Goal: Task Accomplishment & Management: Complete application form

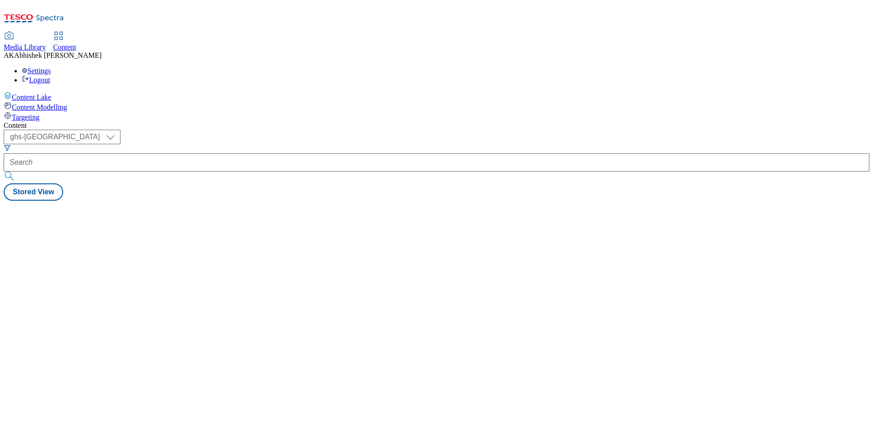
select select "ghs-uk"
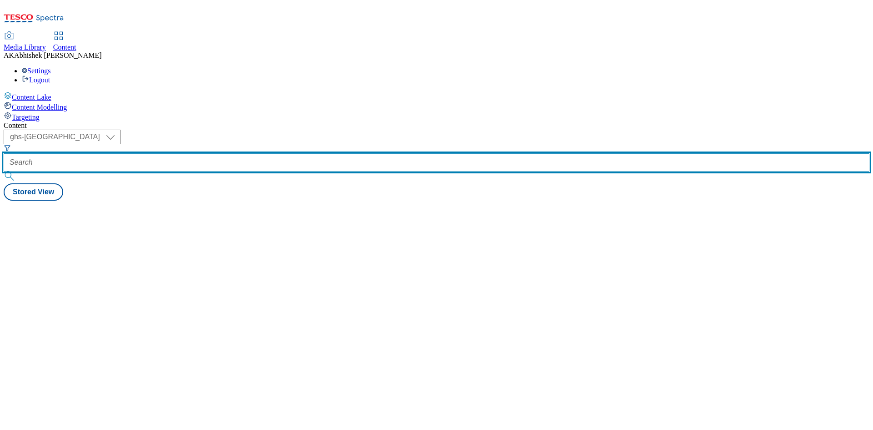
click at [236, 153] on input "text" at bounding box center [437, 162] width 866 height 18
click at [4, 171] on button "submit" at bounding box center [10, 175] width 13 height 9
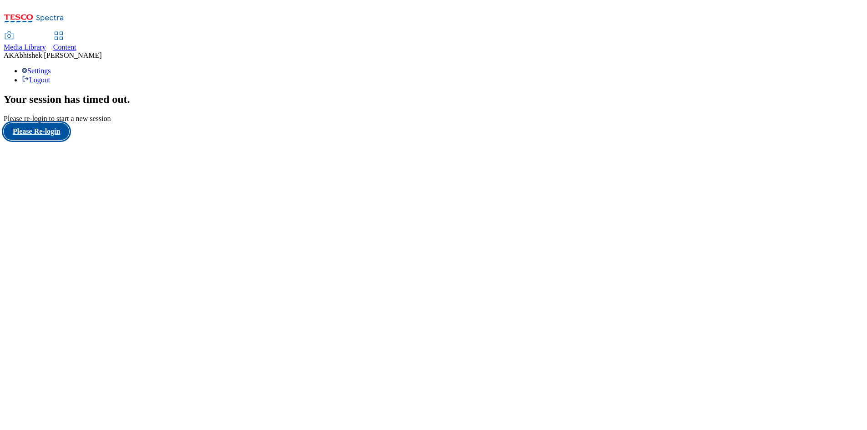
click at [61, 140] on button "Please Re-login" at bounding box center [37, 131] width 66 height 17
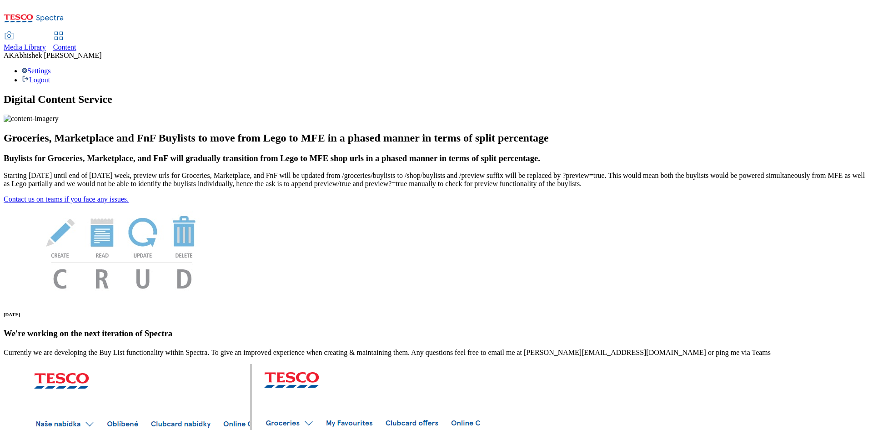
click at [76, 43] on span "Content" at bounding box center [64, 47] width 23 height 8
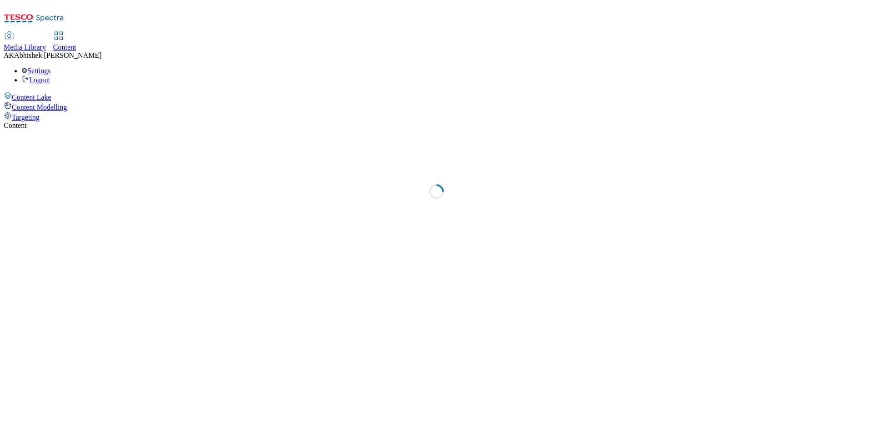
select select "ghs-[GEOGRAPHIC_DATA]"
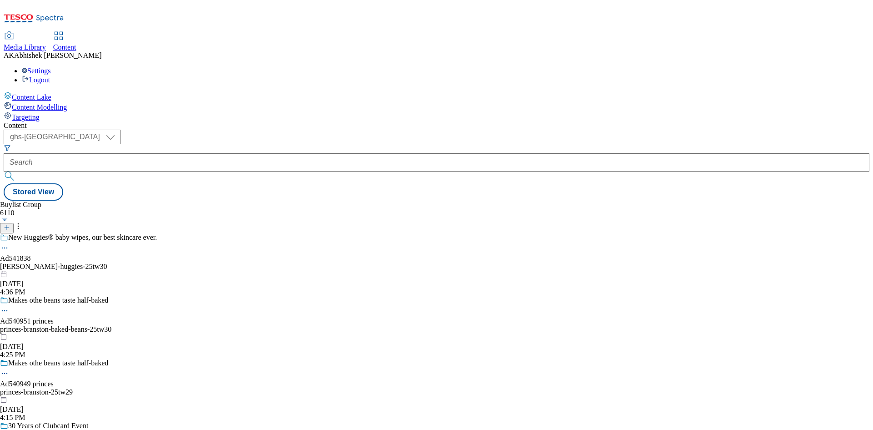
click at [10, 224] on icon at bounding box center [7, 227] width 6 height 6
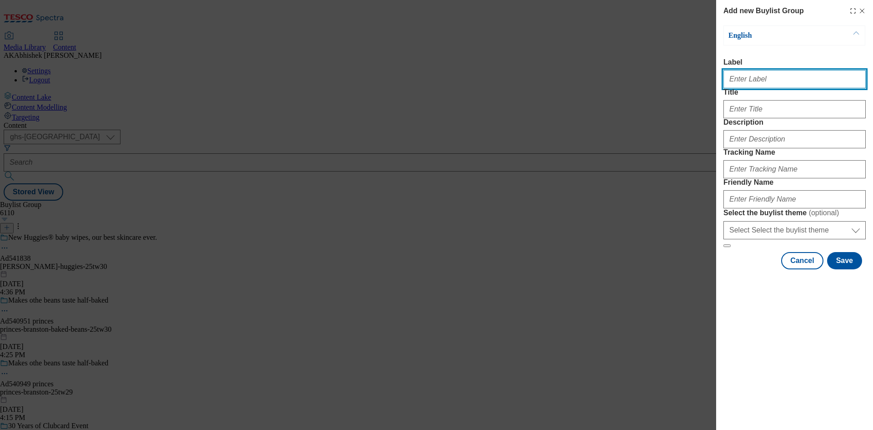
click at [740, 76] on input "Label" at bounding box center [795, 79] width 142 height 18
paste input "541765"
type input "Ad541765"
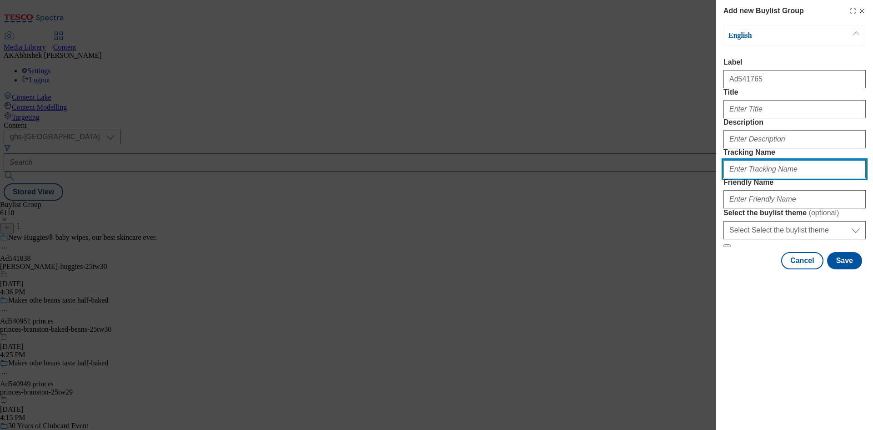
click at [774, 178] on input "Tracking Name" at bounding box center [795, 169] width 142 height 18
paste input "541765"
type input "DH_AD541765"
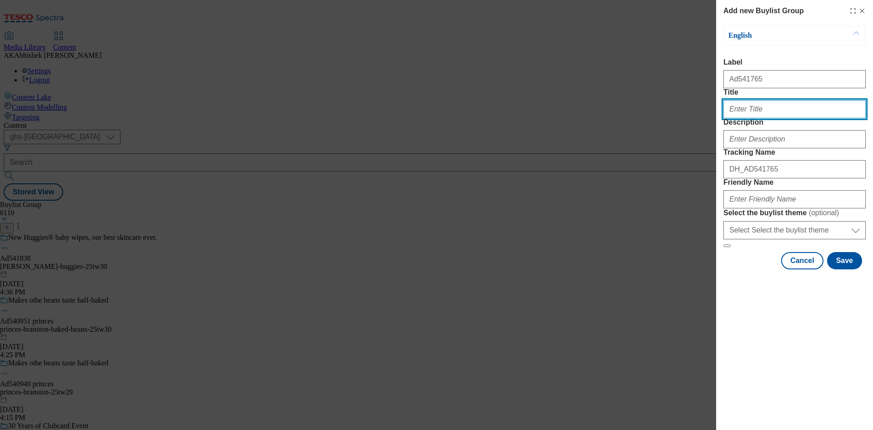
drag, startPoint x: 766, startPoint y: 123, endPoint x: 777, endPoint y: 124, distance: 11.8
click at [766, 118] on input "Title" at bounding box center [795, 109] width 142 height 18
type input "Make every meal a hit! Win 1 of 30"
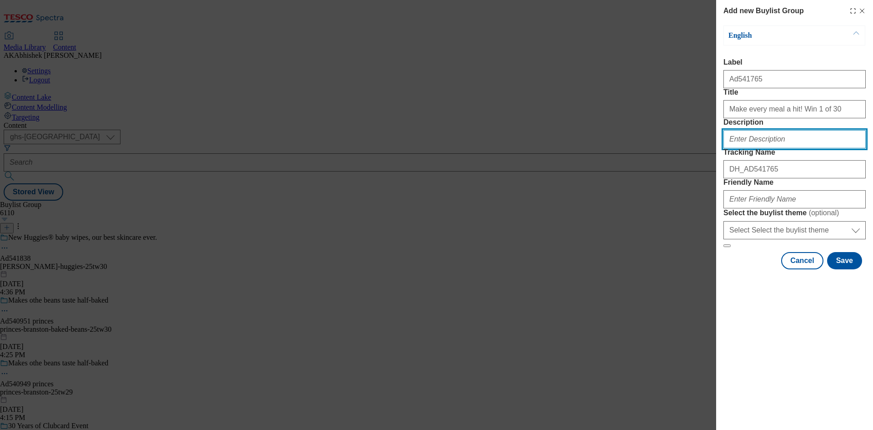
click at [755, 148] on input "Description" at bounding box center [795, 139] width 142 height 18
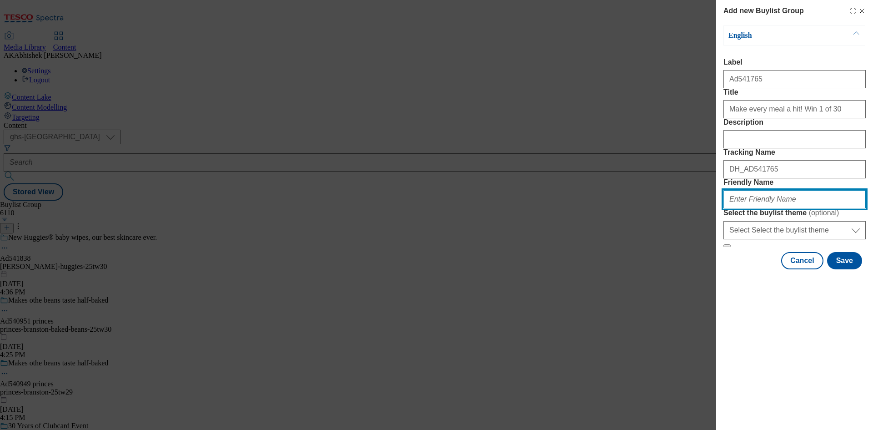
drag, startPoint x: 788, startPoint y: 262, endPoint x: 811, endPoint y: 262, distance: 22.8
click at [788, 208] on input "Friendly Name" at bounding box center [795, 199] width 142 height 18
type input "nestle-purina-[PERSON_NAME]-25tw28"
drag, startPoint x: 798, startPoint y: 260, endPoint x: 479, endPoint y: 255, distance: 318.9
click at [481, 255] on div "Add new Buylist Group English Label Ad541765 Title Make every meal a hit! Win 1…" at bounding box center [436, 215] width 873 height 430
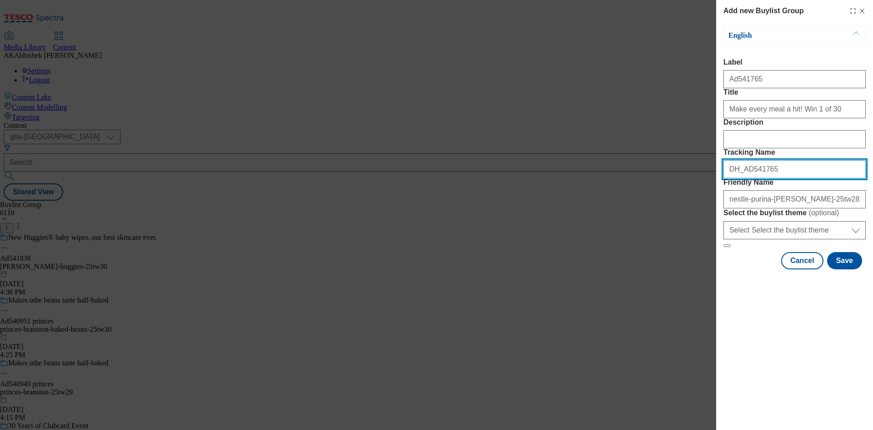
click at [776, 178] on input "DH_AD541765" at bounding box center [795, 169] width 142 height 18
drag, startPoint x: 678, startPoint y: 217, endPoint x: 660, endPoint y: 217, distance: 18.2
click at [660, 217] on div "Add new Buylist Group English Label Ad541765 Title Make every meal a hit! Win 1…" at bounding box center [436, 215] width 873 height 430
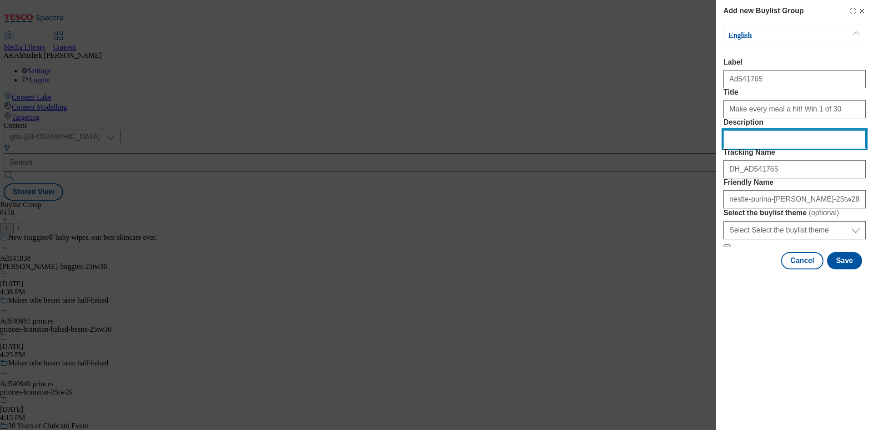
click at [764, 148] on input "Description" at bounding box center [795, 139] width 142 height 18
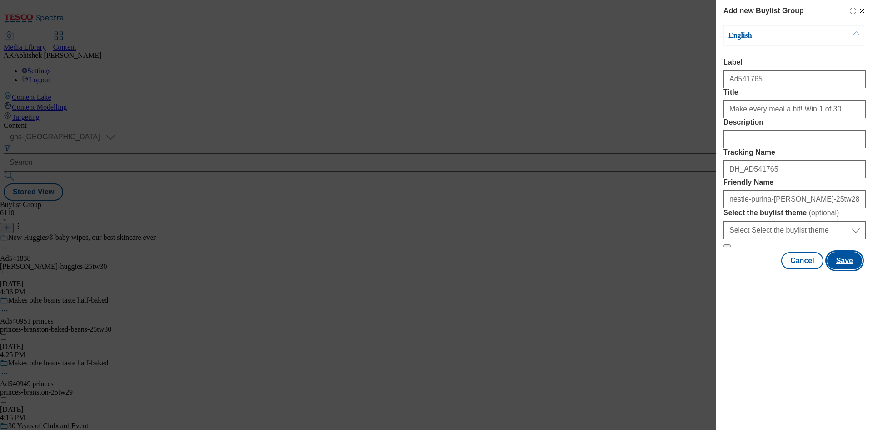
click at [848, 269] on button "Save" at bounding box center [844, 260] width 35 height 17
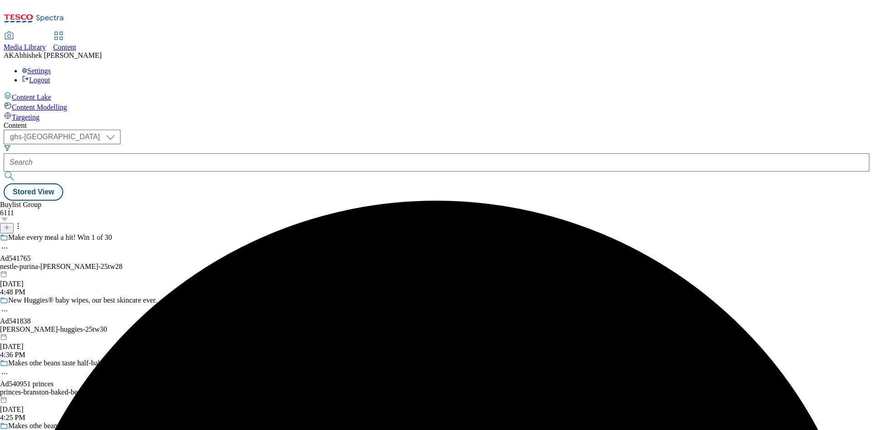
click at [157, 233] on div "Make every meal a hit! Win 1 of 30 Ad541765 nestle-purina-[PERSON_NAME]-25tw28 …" at bounding box center [78, 264] width 157 height 63
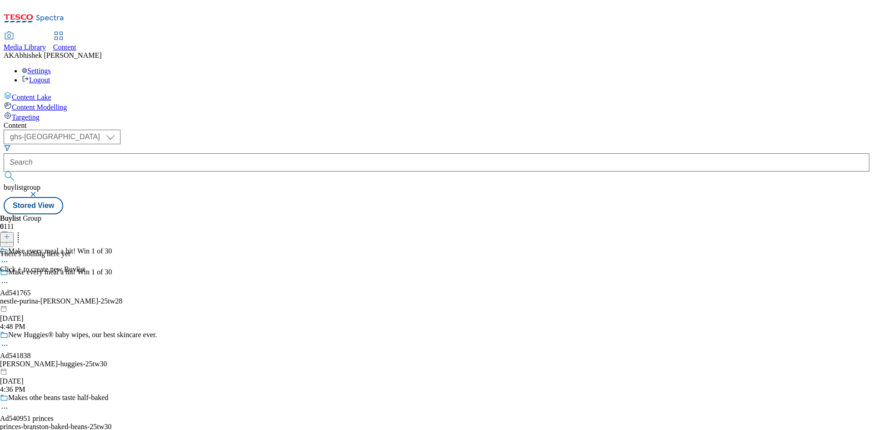
click at [10, 233] on icon at bounding box center [7, 236] width 6 height 6
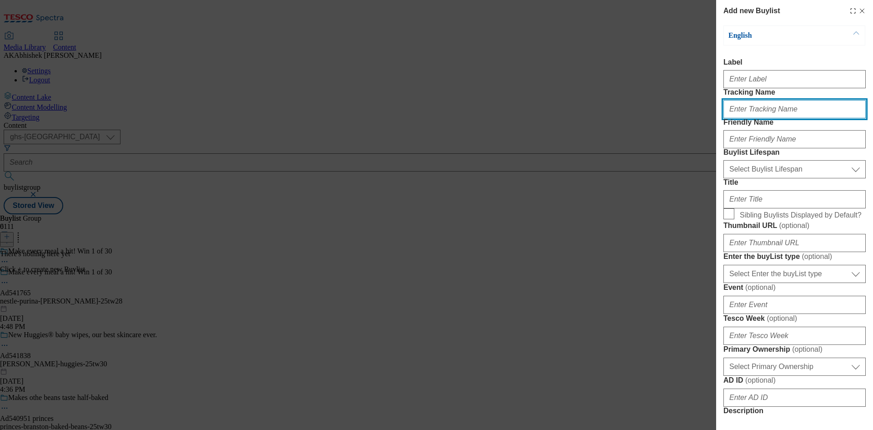
click at [771, 118] on input "Tracking Name" at bounding box center [795, 109] width 142 height 18
paste input "DH_AD541765"
click at [746, 118] on input "DH_AD541765" at bounding box center [795, 109] width 142 height 18
type input "DH_AD541765"
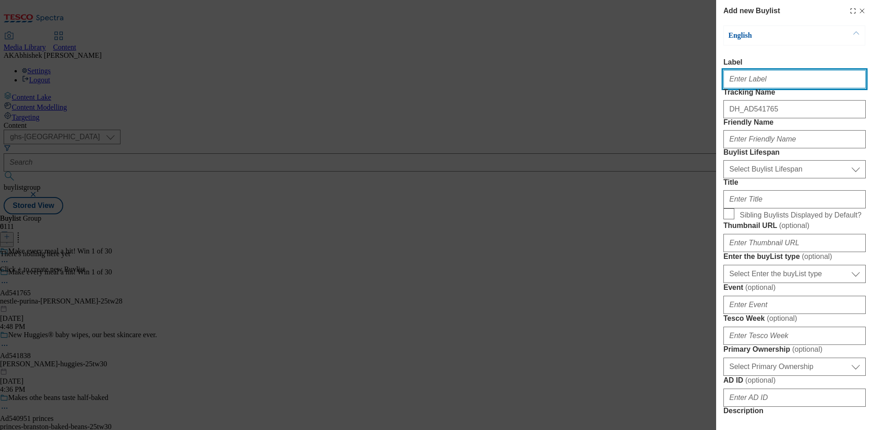
click at [741, 82] on input "Label" at bounding box center [795, 79] width 142 height 18
click at [754, 81] on input "A" at bounding box center [795, 79] width 142 height 18
paste input "541765"
click at [731, 82] on input "A541765" at bounding box center [795, 79] width 142 height 18
type input "Ad541765"
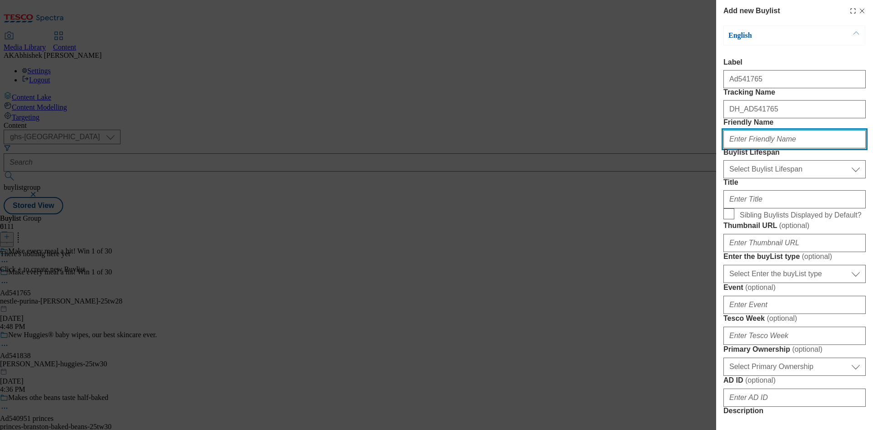
click at [756, 148] on input "Friendly Name" at bounding box center [795, 139] width 142 height 18
type input "n"
type input "nestle"
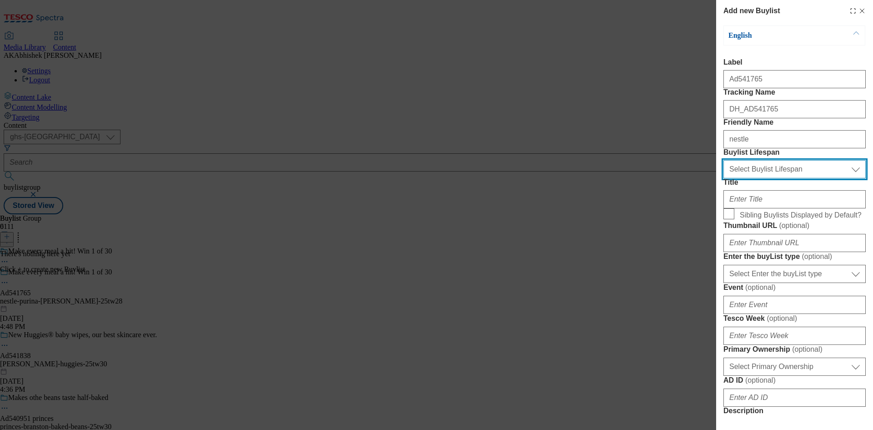
click at [782, 178] on select "Select Buylist Lifespan evergreen seasonal tactical" at bounding box center [795, 169] width 142 height 18
select select "tactical"
click at [724, 178] on select "Select Buylist Lifespan evergreen seasonal tactical" at bounding box center [795, 169] width 142 height 18
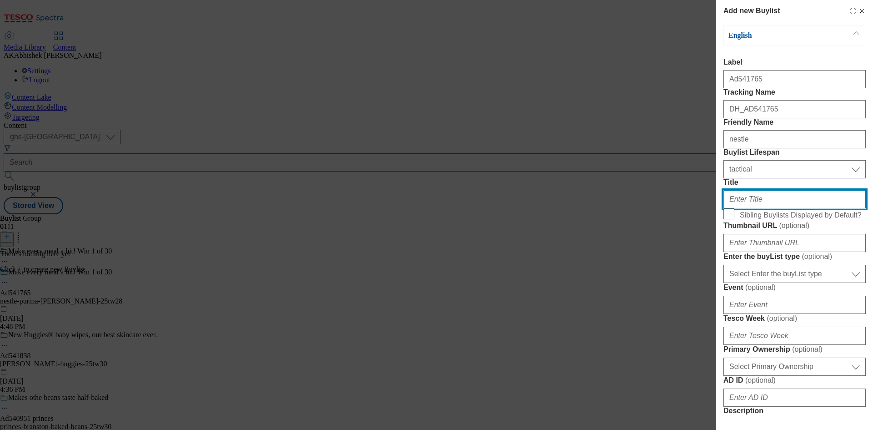
click at [770, 208] on input "Title" at bounding box center [795, 199] width 142 height 18
paste input "£"
drag, startPoint x: 746, startPoint y: 258, endPoint x: 757, endPoint y: 259, distance: 11.0
click at [746, 208] on input "£" at bounding box center [795, 199] width 142 height 18
type input "£300 Tesco E-Gift cards"
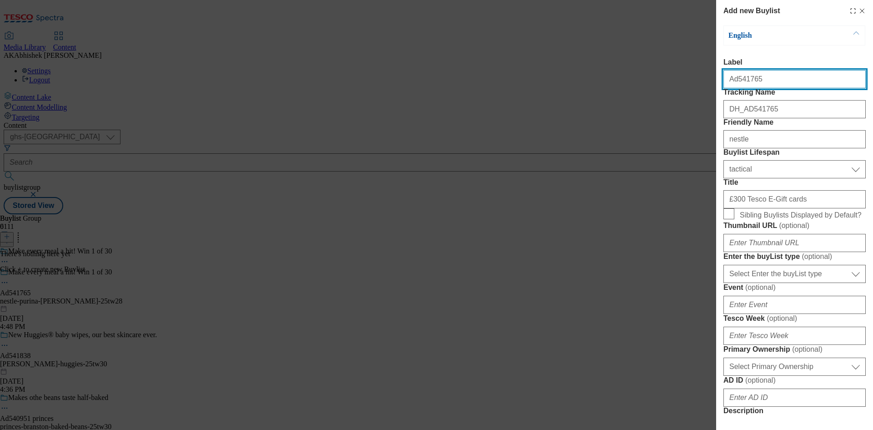
drag, startPoint x: 736, startPoint y: 81, endPoint x: 817, endPoint y: 83, distance: 81.4
click at [817, 83] on input "Ad541765" at bounding box center [795, 79] width 142 height 18
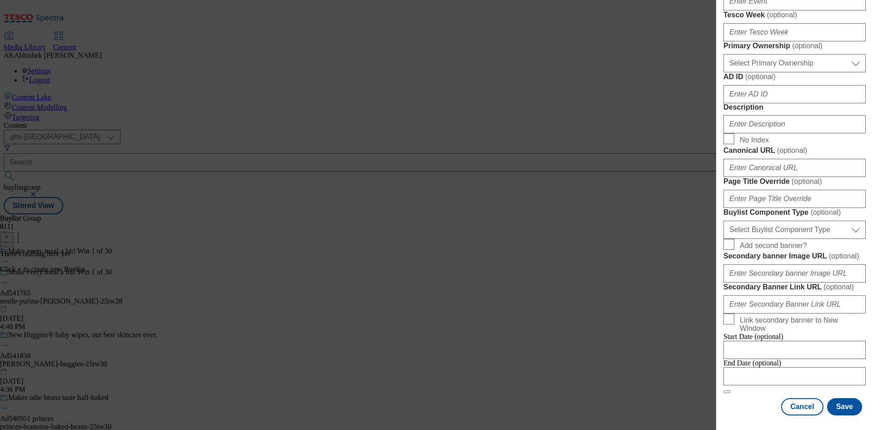
scroll to position [318, 0]
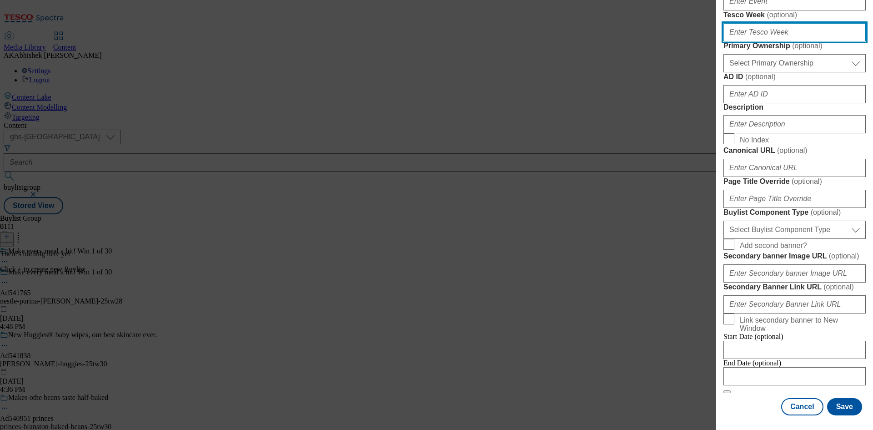
drag, startPoint x: 769, startPoint y: 151, endPoint x: 783, endPoint y: 149, distance: 14.6
click at [769, 41] on input "Tesco Week ( optional )" at bounding box center [795, 32] width 142 height 18
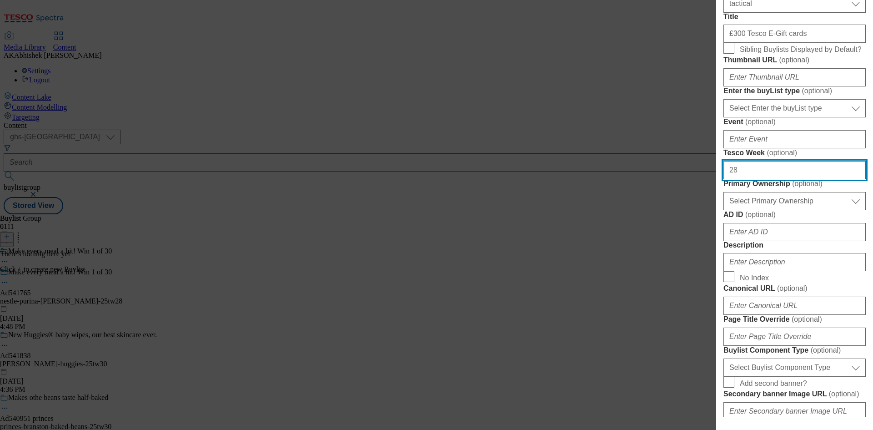
scroll to position [227, 0]
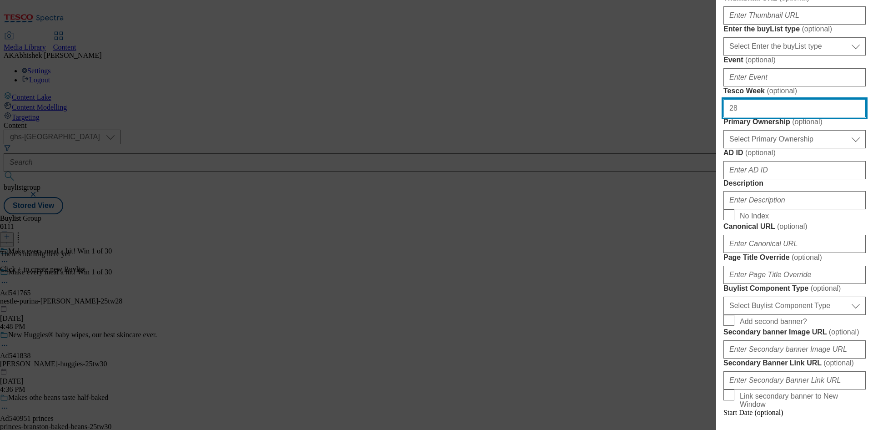
type input "28"
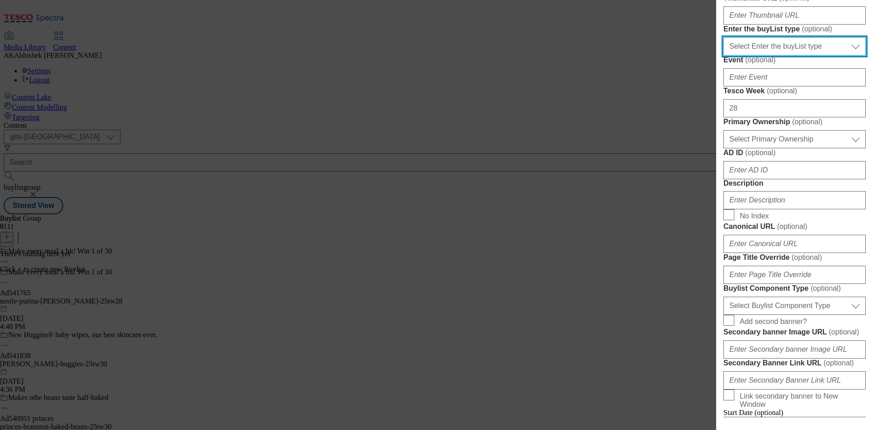
click at [806, 55] on select "Select Enter the buyList type event supplier funded long term >4 weeks supplier…" at bounding box center [795, 46] width 142 height 18
select select "supplier funded short term 1-3 weeks"
click at [724, 55] on select "Select Enter the buyList type event supplier funded long term >4 weeks supplier…" at bounding box center [795, 46] width 142 height 18
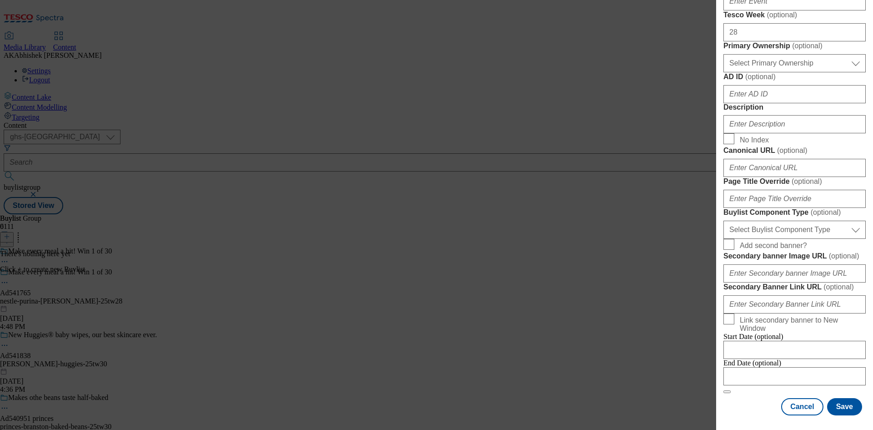
scroll to position [409, 0]
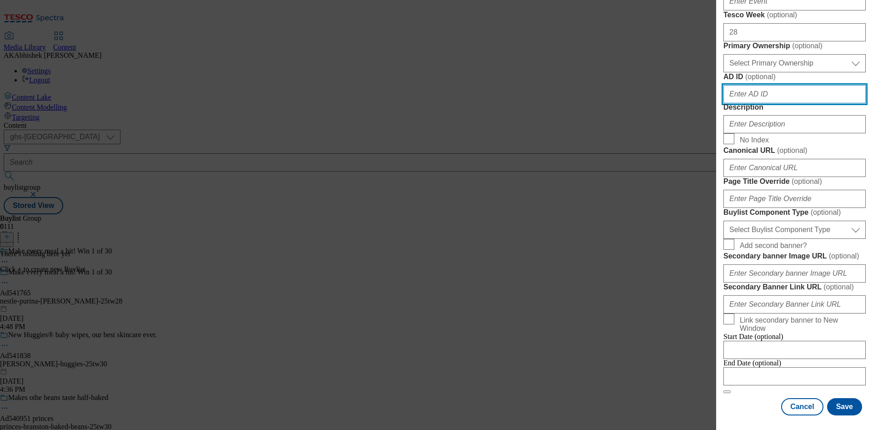
click at [777, 103] on input "AD ID ( optional )" at bounding box center [795, 94] width 142 height 18
paste input "541765"
type input "541765"
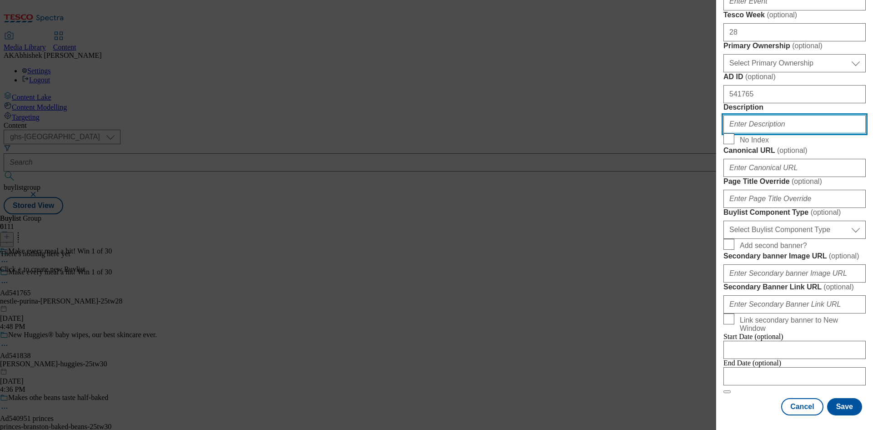
click at [778, 133] on input "Description" at bounding box center [795, 124] width 142 height 18
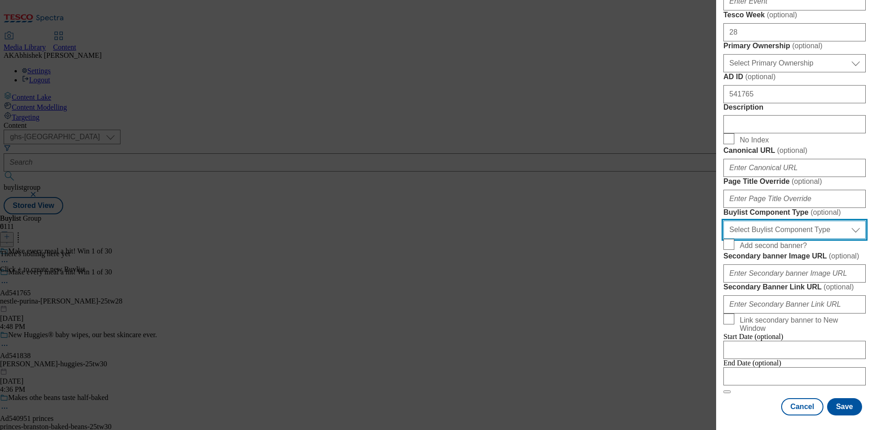
click at [826, 239] on select "Select Buylist Component Type Banner Competition Header Meal" at bounding box center [795, 230] width 142 height 18
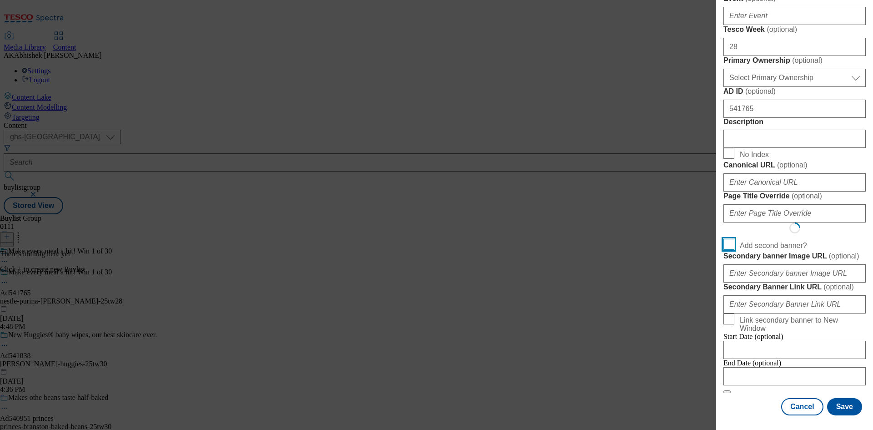
scroll to position [605, 0]
select select "Banner"
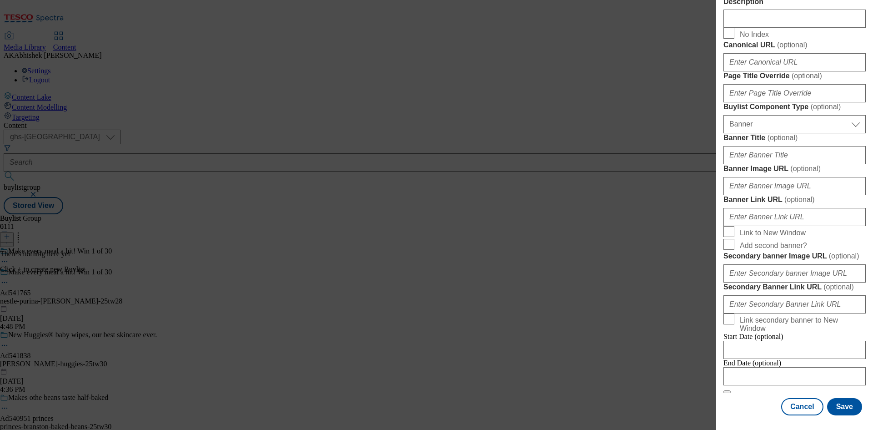
scroll to position [797, 0]
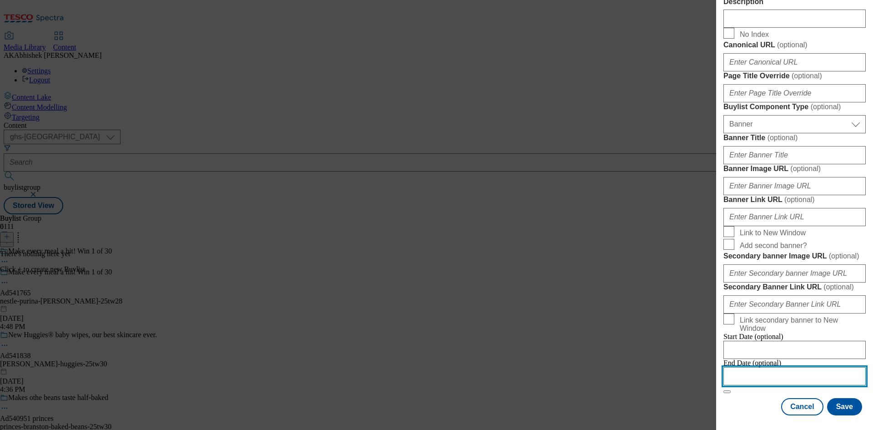
click at [816, 372] on input "Modal" at bounding box center [795, 376] width 142 height 18
select select "2025"
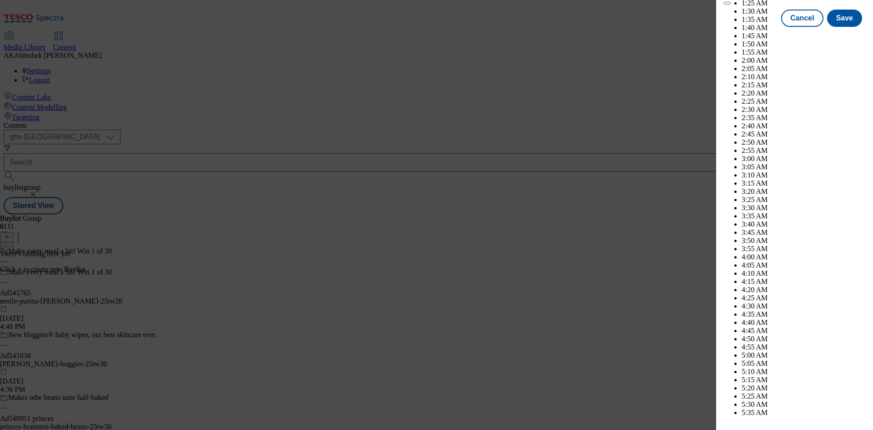
scroll to position [3394, 0]
select select "November"
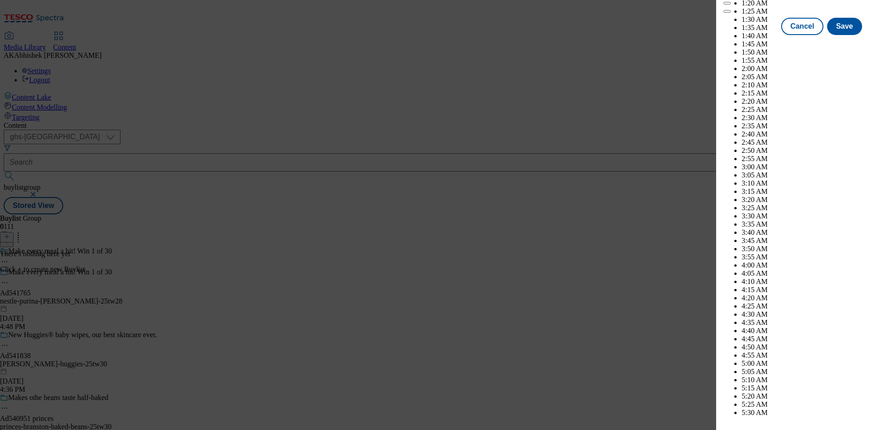
scroll to position [3758, 0]
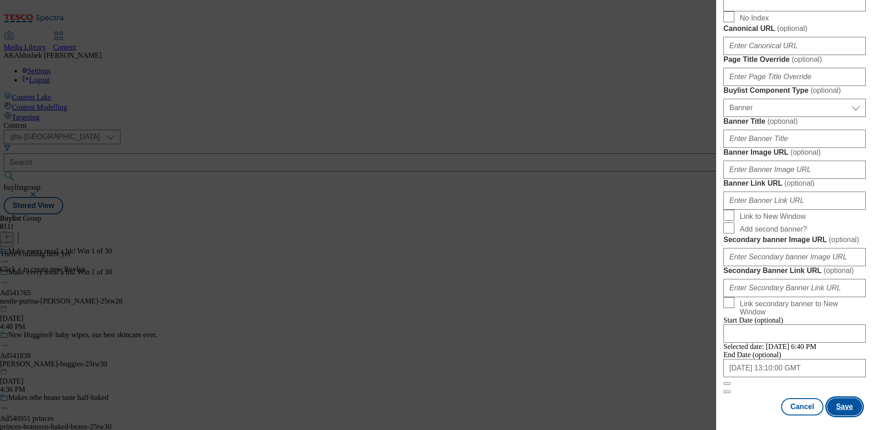
click at [841, 409] on button "Save" at bounding box center [844, 406] width 35 height 17
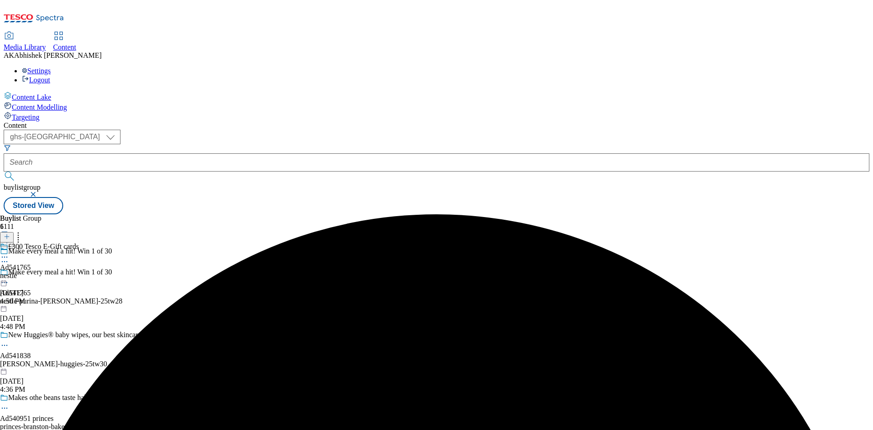
click at [79, 272] on div "nestle" at bounding box center [39, 276] width 79 height 8
click at [14, 232] on button at bounding box center [7, 237] width 14 height 10
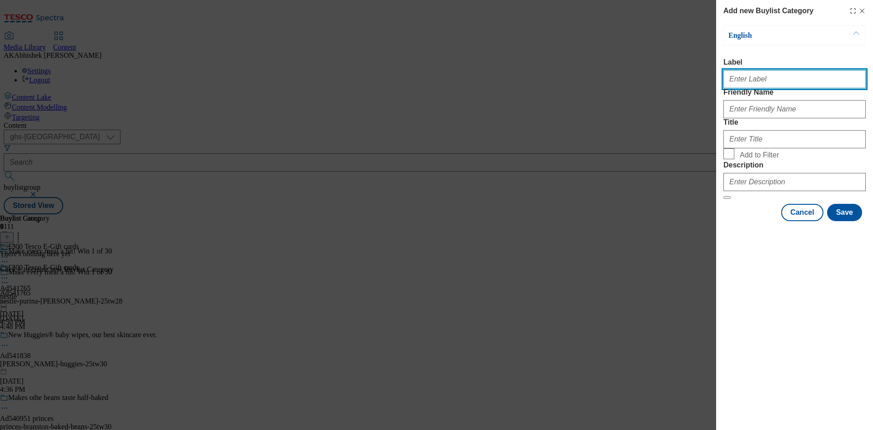
click at [759, 87] on input "Label" at bounding box center [795, 79] width 142 height 18
type input "d"
paste input "541765"
type input "Ad541765"
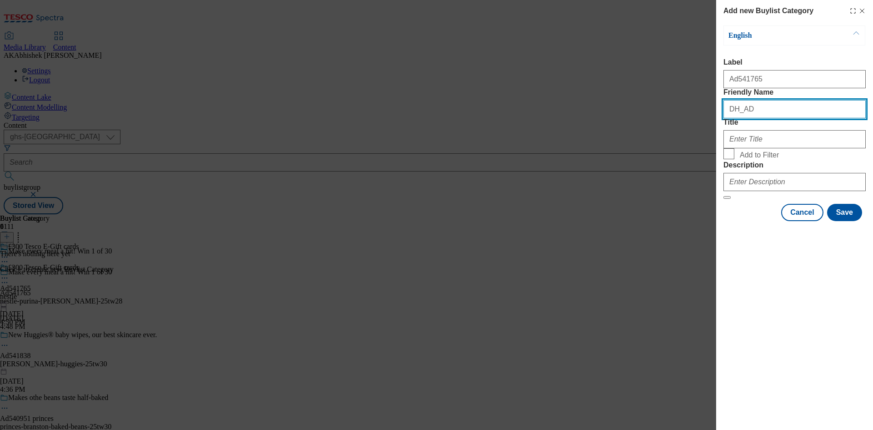
paste input "541765"
type input "DH_AD541765"
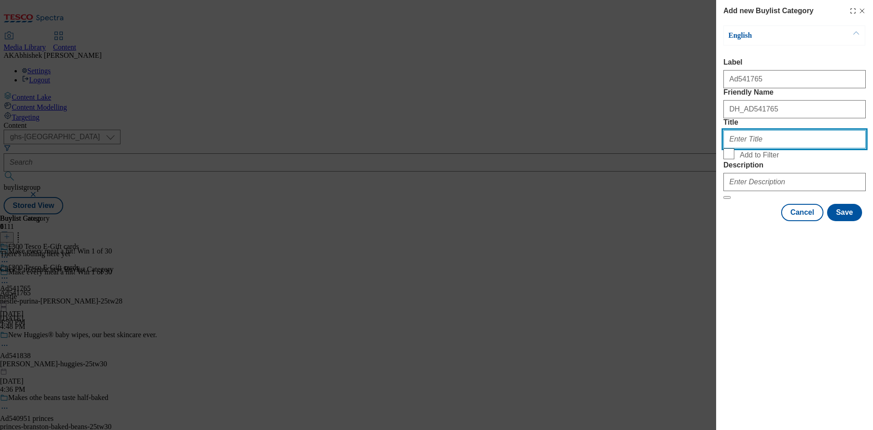
click at [756, 148] on input "Title" at bounding box center [795, 139] width 142 height 18
click at [754, 148] on input "Title" at bounding box center [795, 139] width 142 height 18
type input "Nestle"
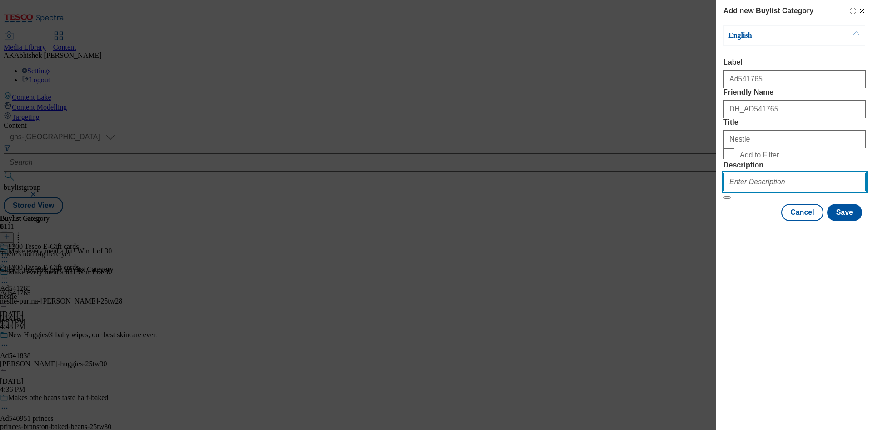
click at [799, 191] on input "Description" at bounding box center [795, 182] width 142 height 18
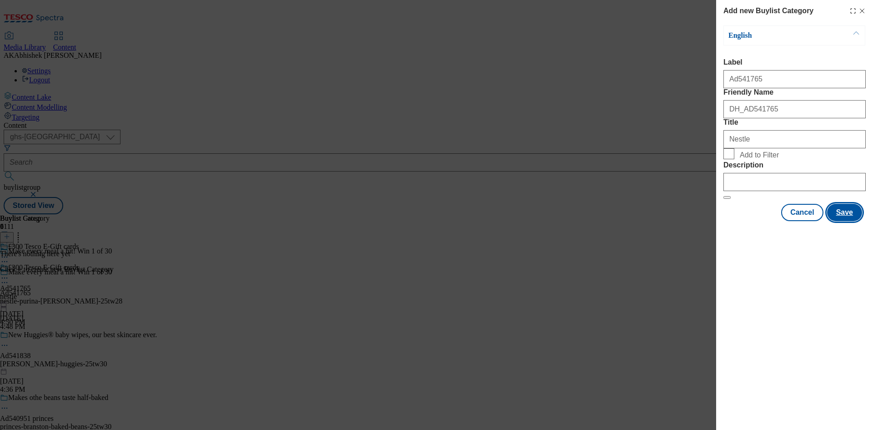
click at [841, 221] on button "Save" at bounding box center [844, 212] width 35 height 17
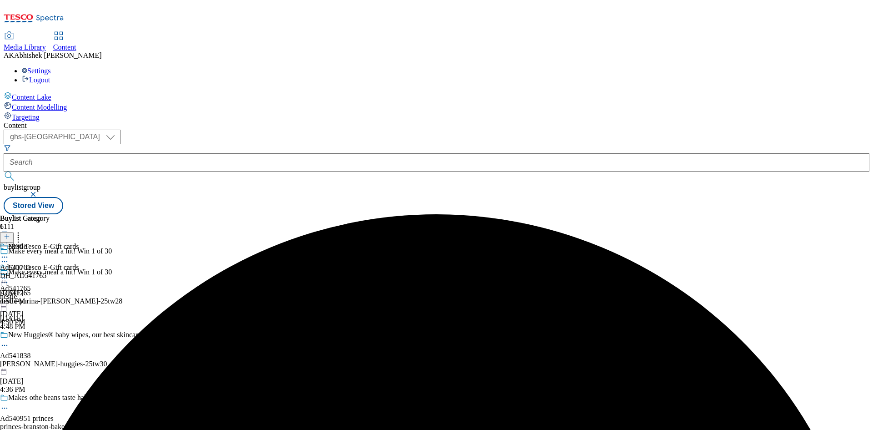
click at [5, 282] on circle at bounding box center [4, 282] width 1 height 1
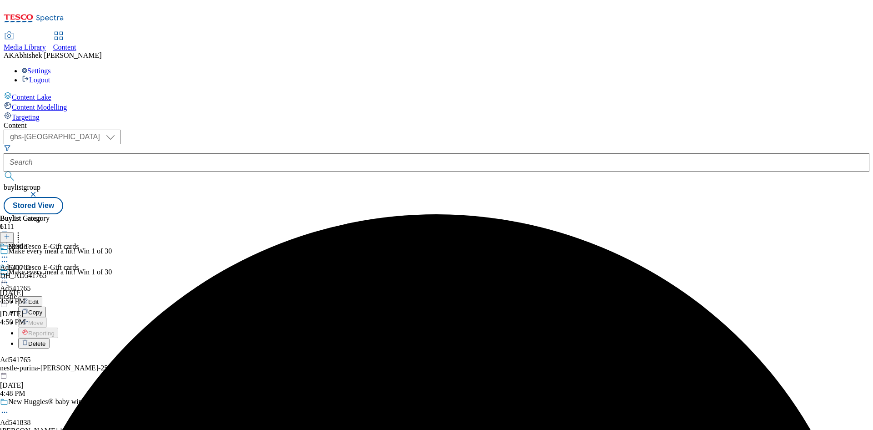
click at [50, 242] on div "Nestle Ad541765 DH_AD541765 [DATE] 4:50 PM" at bounding box center [25, 273] width 50 height 63
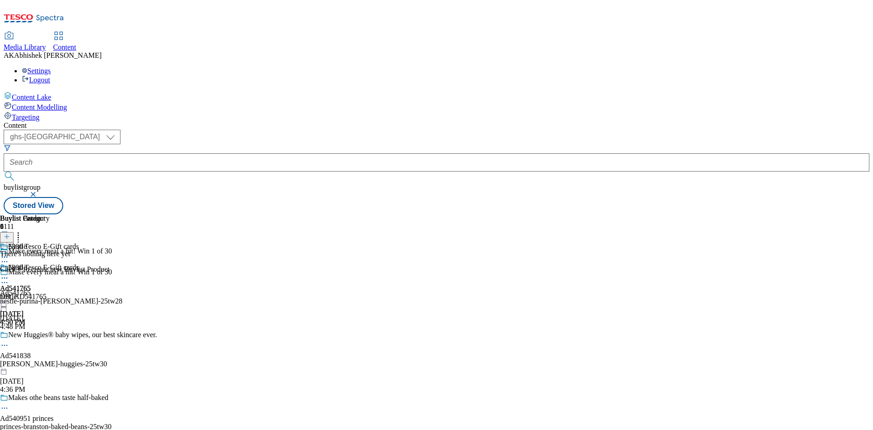
click at [10, 233] on icon at bounding box center [7, 236] width 6 height 6
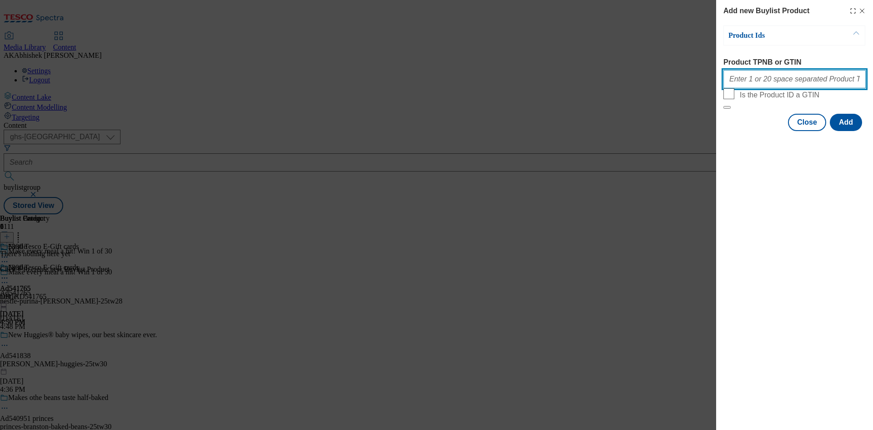
click at [764, 80] on input "Product TPNB or GTIN" at bounding box center [795, 79] width 142 height 18
paste input "93936836 93880463 93539713"
type input "93936836 93880463 93539713"
click at [848, 131] on button "Add" at bounding box center [846, 122] width 32 height 17
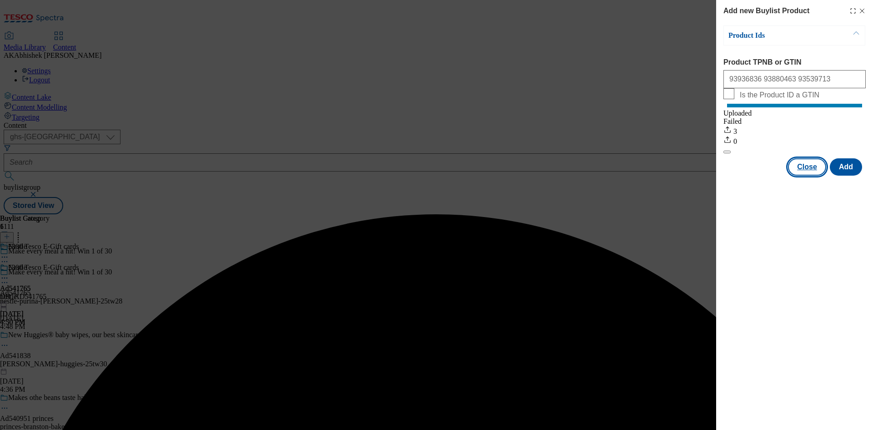
click at [806, 175] on button "Close" at bounding box center [807, 166] width 38 height 17
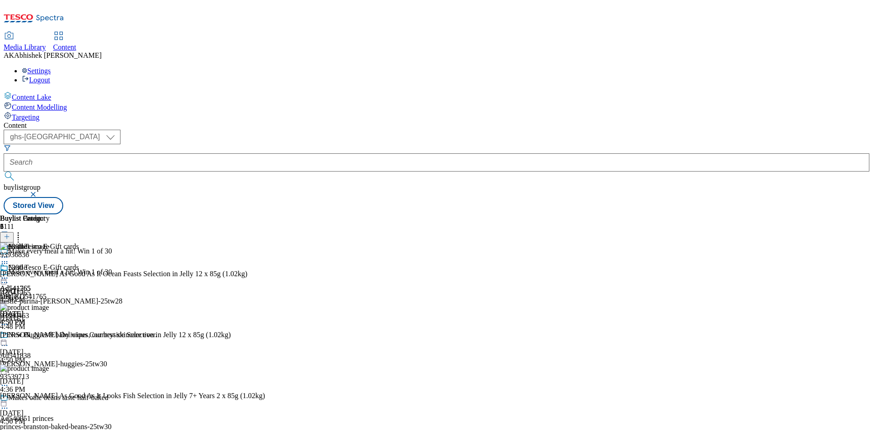
click at [9, 273] on icon at bounding box center [4, 277] width 9 height 9
click at [50, 336] on span "Preview" at bounding box center [38, 339] width 21 height 7
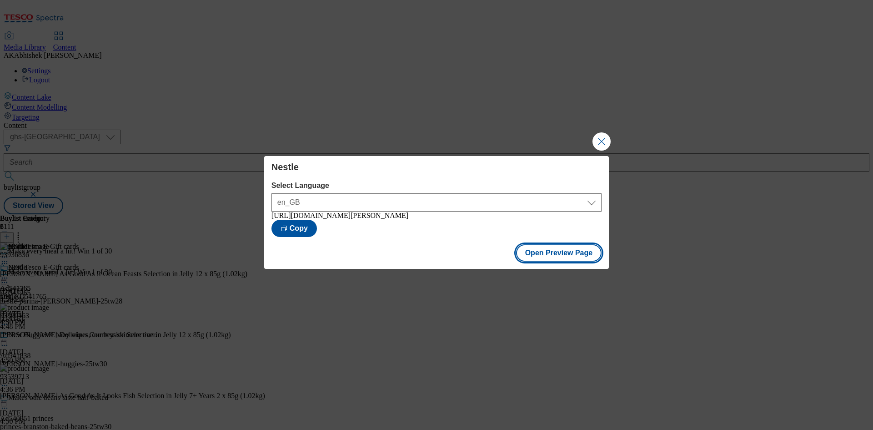
click at [579, 262] on button "Open Preview Page" at bounding box center [559, 252] width 86 height 17
click at [601, 136] on button "Close Modal" at bounding box center [602, 141] width 18 height 18
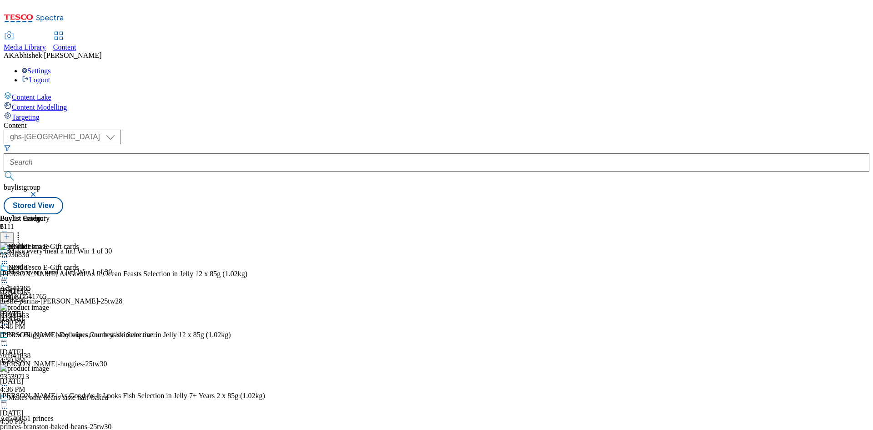
click at [9, 278] on icon at bounding box center [4, 282] width 9 height 9
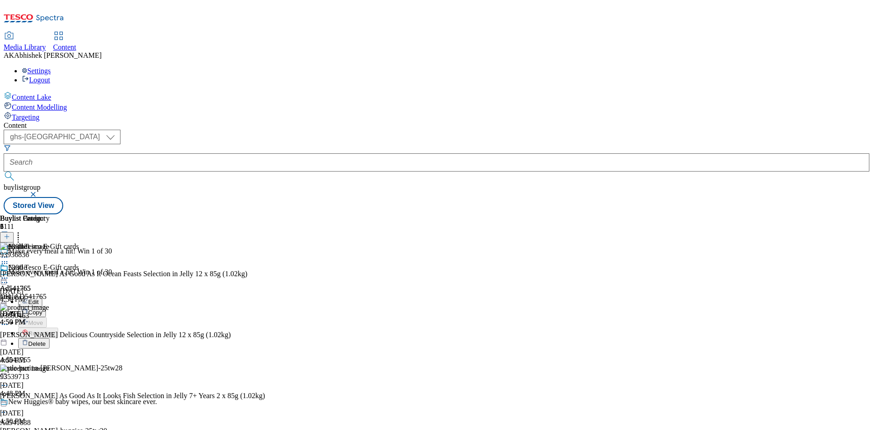
click at [42, 296] on button "Edit" at bounding box center [30, 301] width 24 height 10
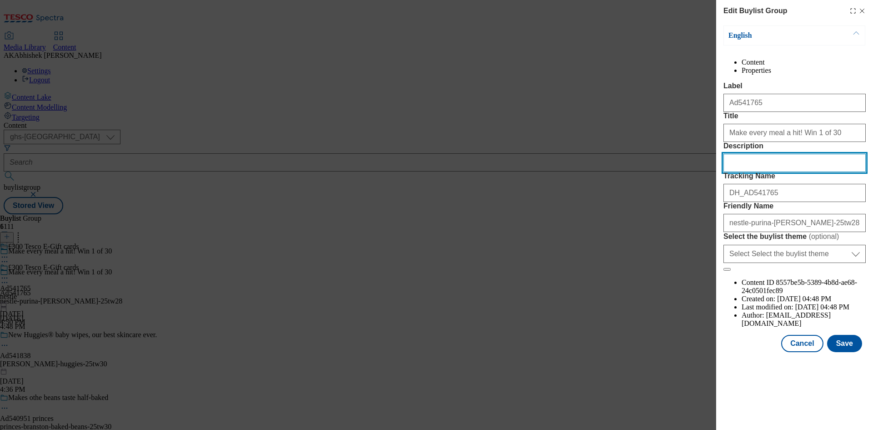
click at [771, 172] on input "Description" at bounding box center [795, 163] width 142 height 18
paste input "[PERSON_NAME] As Good As it Looks Ocean Feasts Wet Cat Food 12x85g"
type input "[PERSON_NAME] As Good As it Looks Ocean Feasts Wet Cat Food 12x85g"
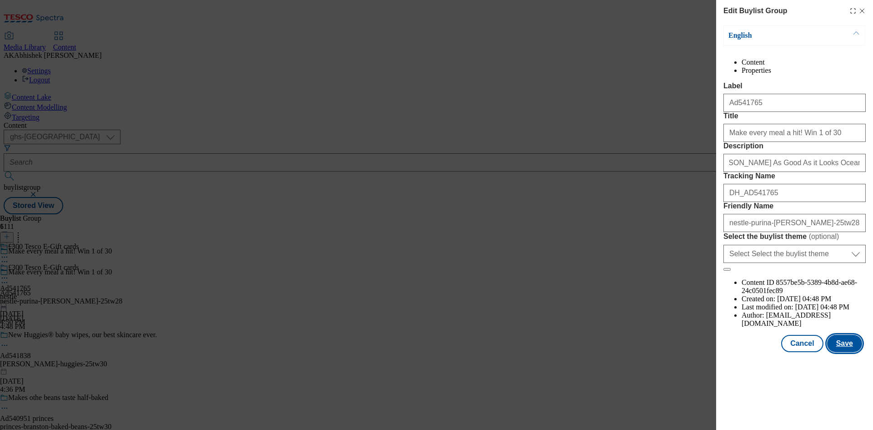
click at [859, 352] on button "Save" at bounding box center [844, 343] width 35 height 17
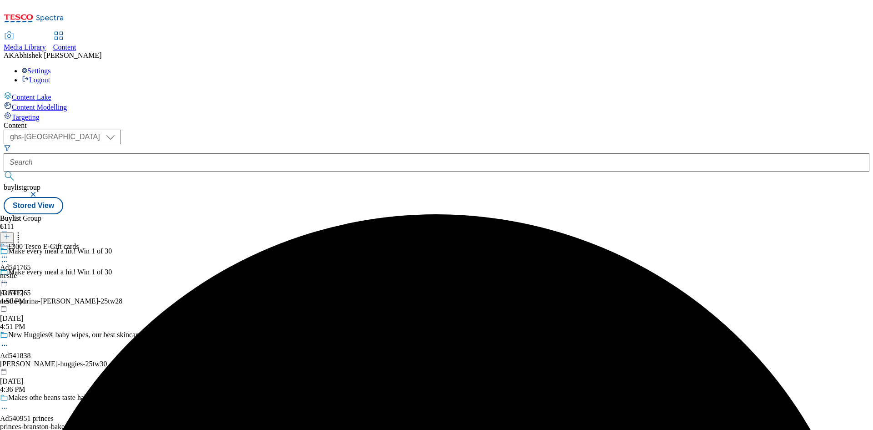
click at [9, 252] on icon at bounding box center [4, 256] width 9 height 9
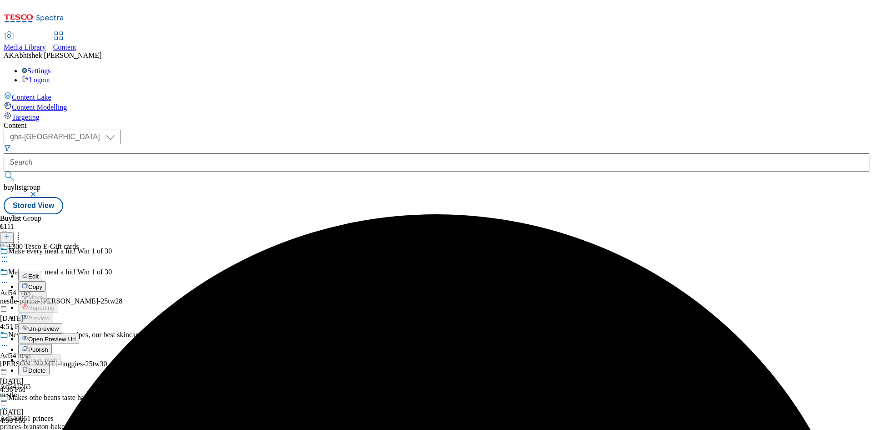
click at [39, 273] on span "Edit" at bounding box center [33, 276] width 10 height 7
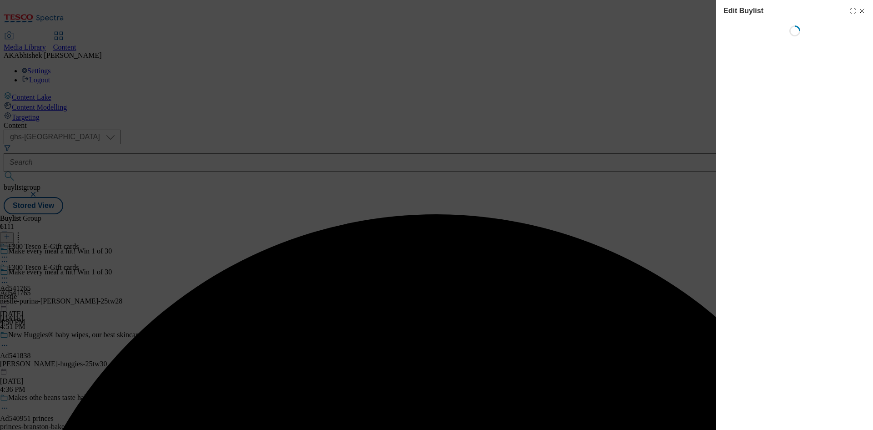
select select "tactical"
select select "supplier funded short term 1-3 weeks"
select select "Banner"
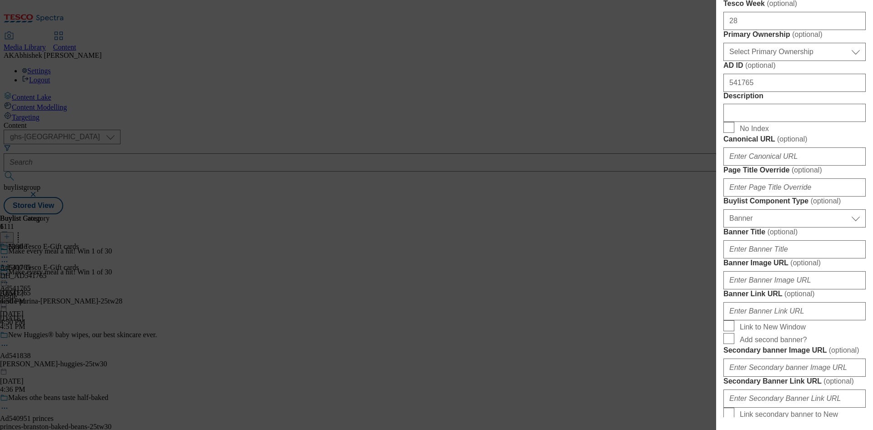
scroll to position [409, 0]
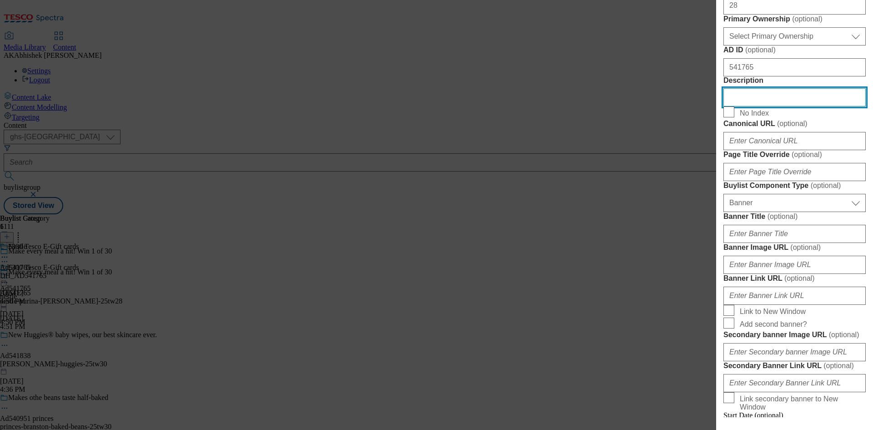
click at [787, 106] on input "Description" at bounding box center [795, 97] width 142 height 18
paste input "[PERSON_NAME] As Good As it Looks Ocean Feasts Wet Cat Food 12x85g"
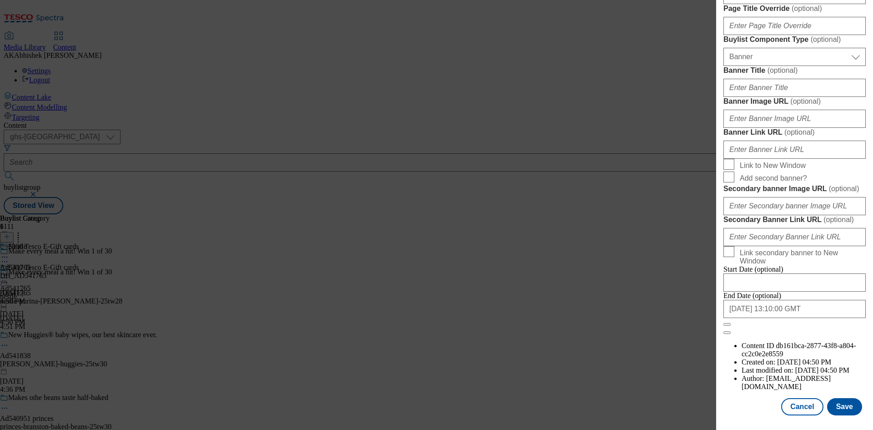
scroll to position [893, 0]
type input "[PERSON_NAME] As Good As it Looks Ocean Feasts Wet Cat Food 12x85g"
click at [846, 407] on button "Save" at bounding box center [844, 406] width 35 height 17
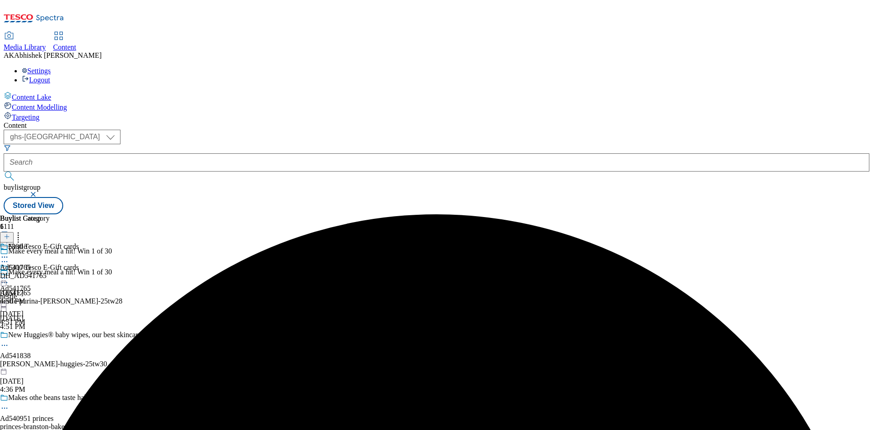
click at [9, 252] on icon at bounding box center [4, 256] width 9 height 9
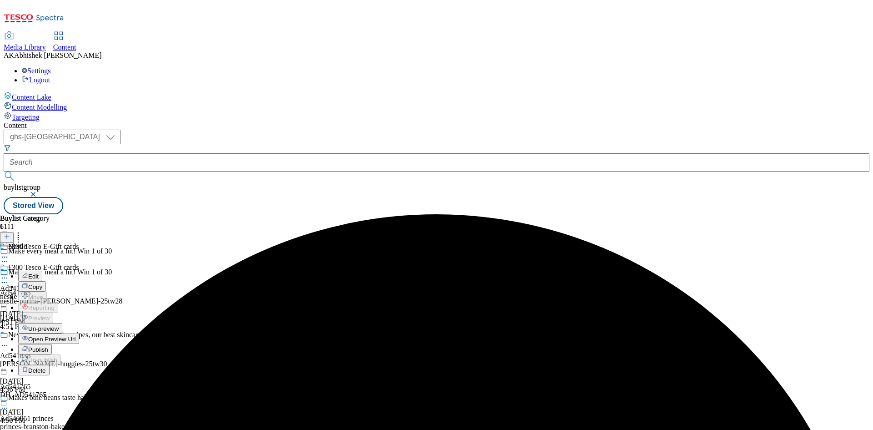
click at [42, 271] on button "Edit" at bounding box center [30, 276] width 24 height 10
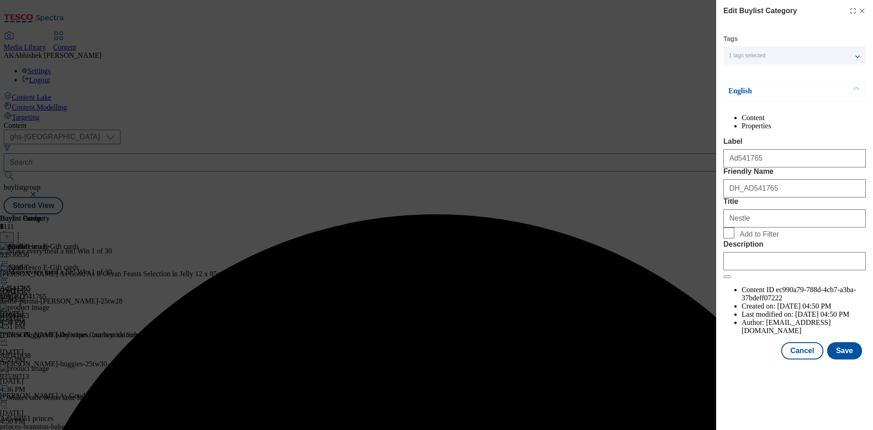
click at [826, 248] on label "Description" at bounding box center [795, 244] width 142 height 8
click at [826, 270] on input "Description" at bounding box center [795, 261] width 142 height 18
click at [821, 270] on input "Description" at bounding box center [795, 261] width 142 height 18
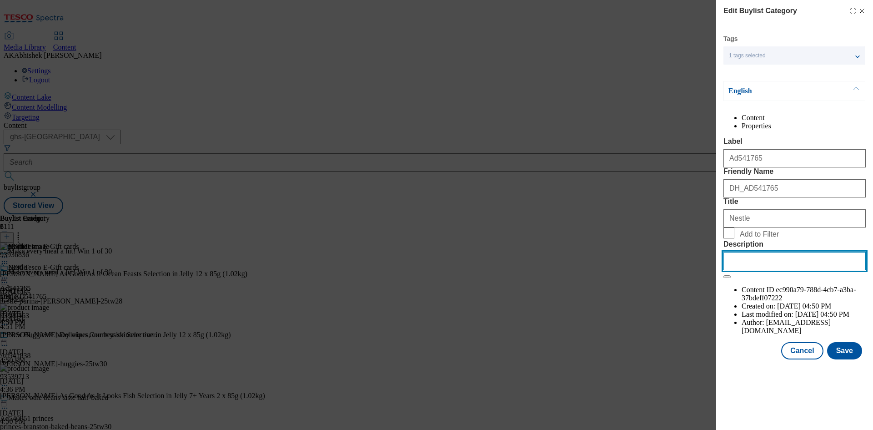
paste input "[PERSON_NAME] As Good As it Looks Ocean Feasts Wet Cat Food 12x85g"
type input "[PERSON_NAME] As Good As it Looks Ocean Feasts Wet Cat Food 12x85g"
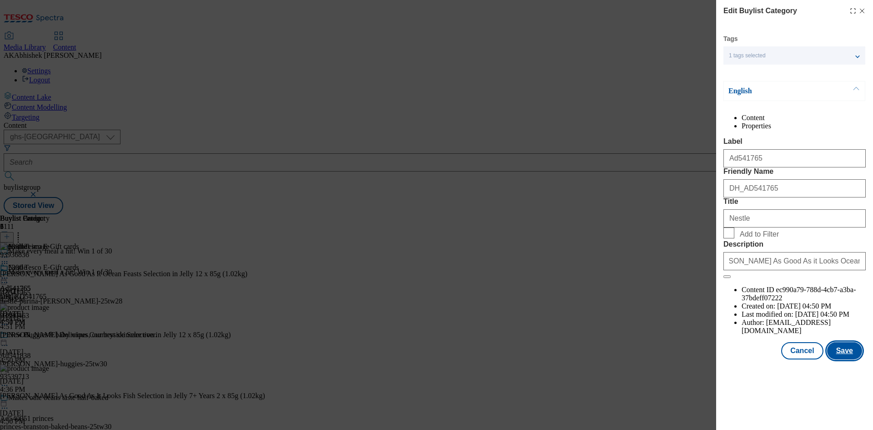
click at [853, 359] on button "Save" at bounding box center [844, 350] width 35 height 17
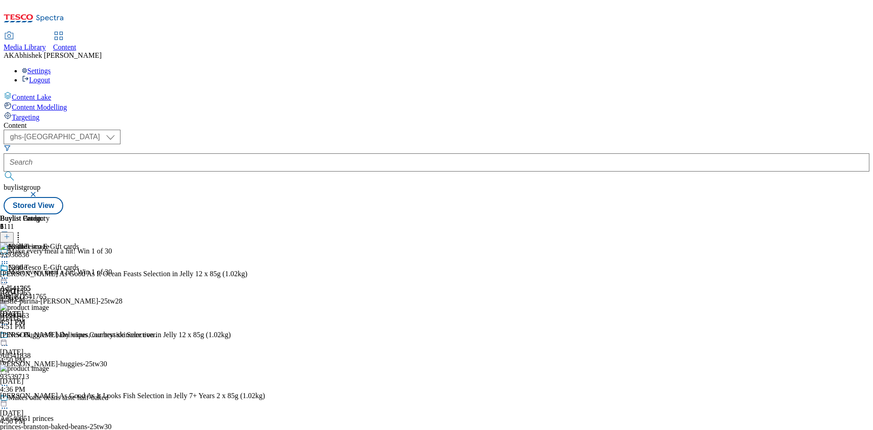
click at [9, 278] on icon at bounding box center [4, 282] width 9 height 9
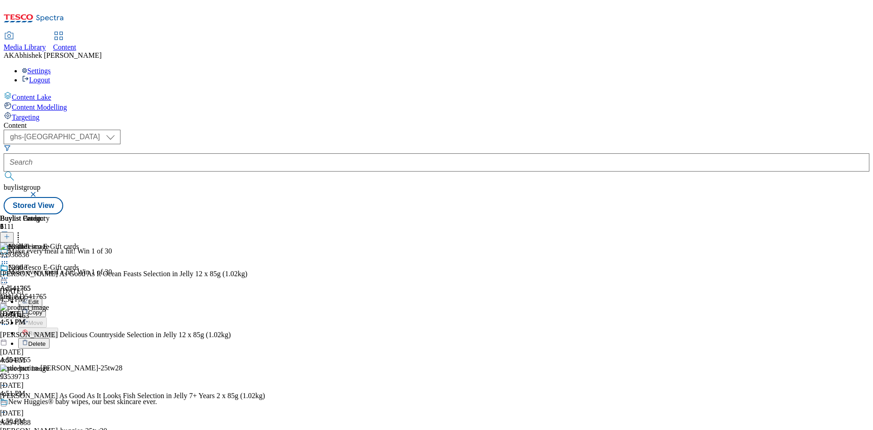
click at [39, 298] on span "Edit" at bounding box center [33, 301] width 10 height 7
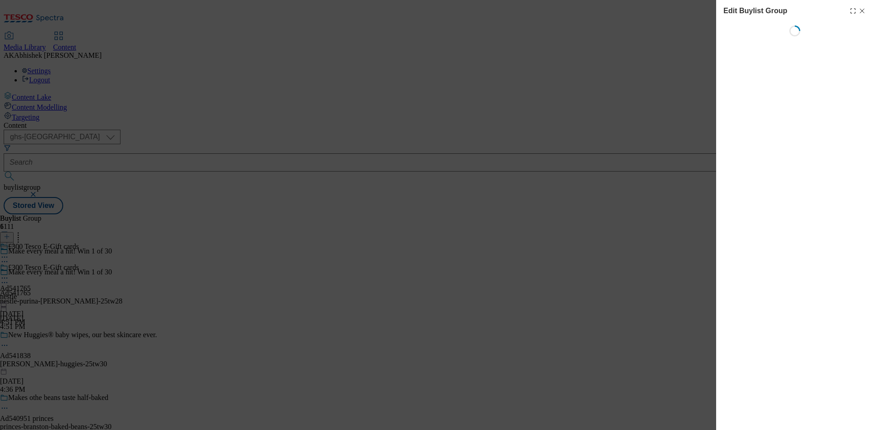
click at [862, 10] on line "Modal" at bounding box center [863, 11] width 4 height 4
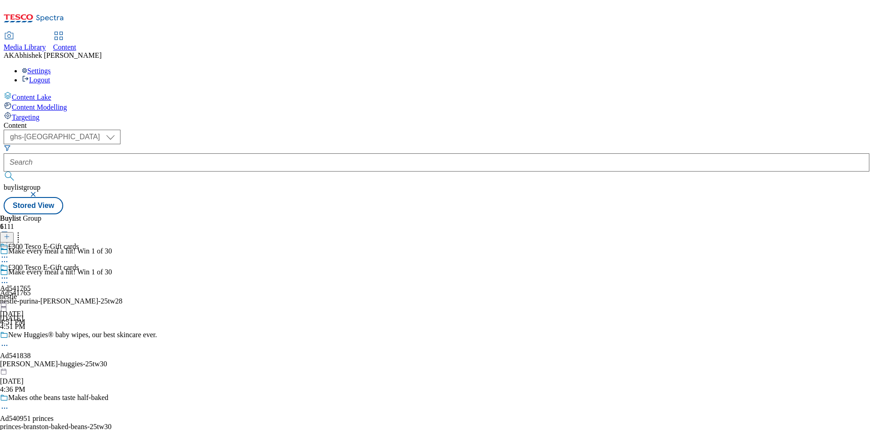
click at [9, 278] on icon at bounding box center [4, 282] width 9 height 9
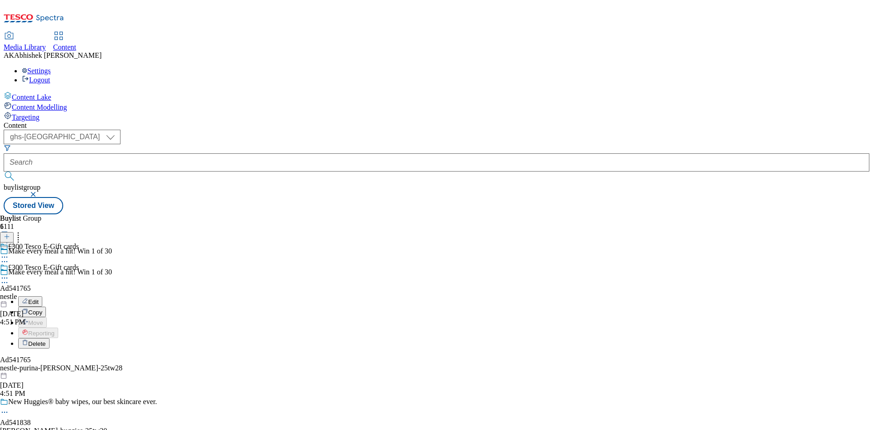
click at [39, 298] on span "Edit" at bounding box center [33, 301] width 10 height 7
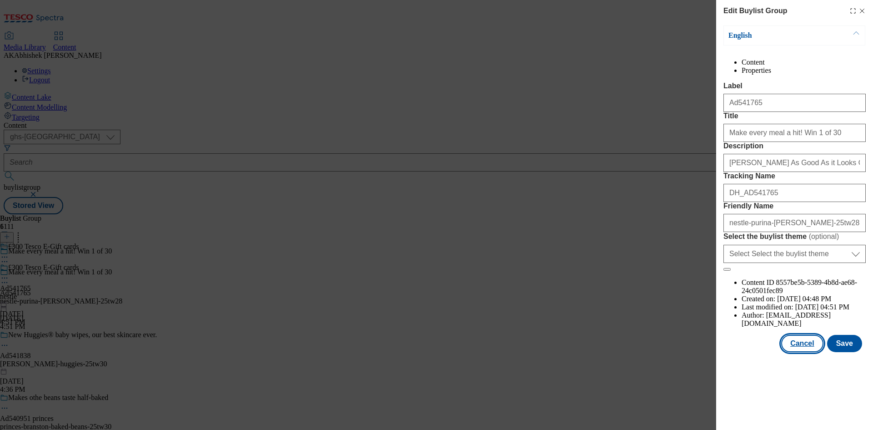
click at [805, 352] on button "Cancel" at bounding box center [802, 343] width 42 height 17
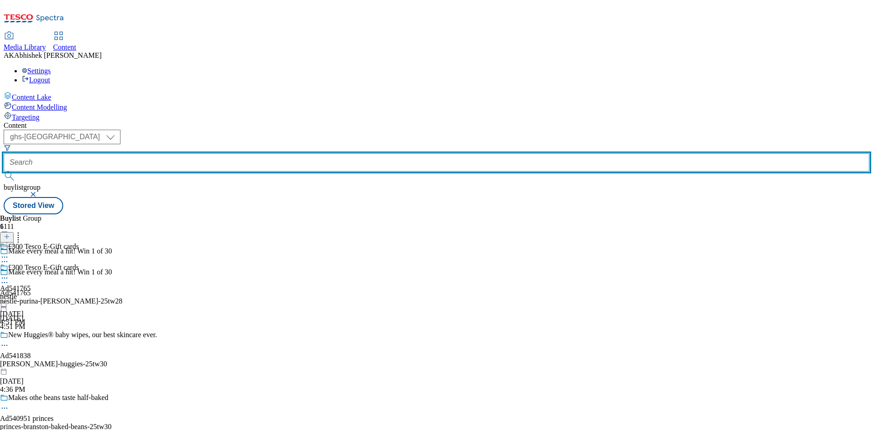
click at [207, 153] on input "text" at bounding box center [437, 162] width 866 height 18
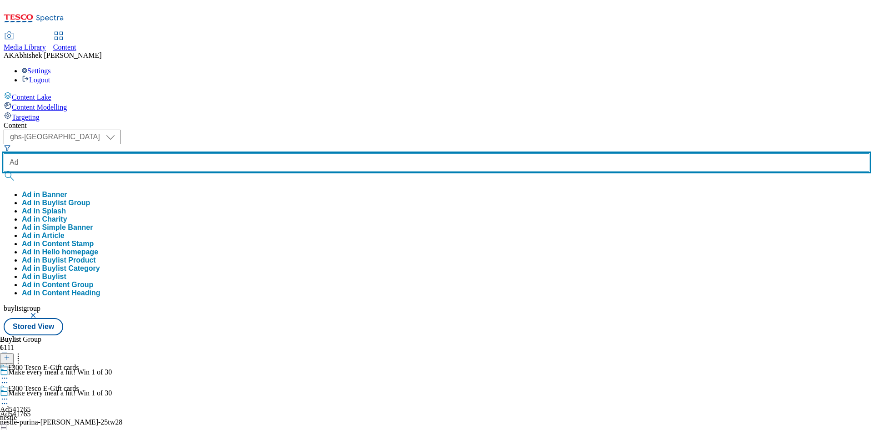
paste input "540949"
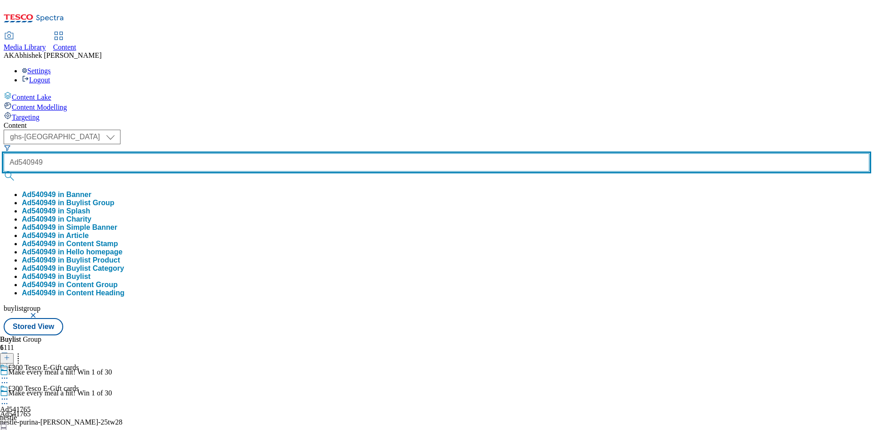
type input "Ad540949"
click at [4, 171] on button "submit" at bounding box center [10, 175] width 13 height 9
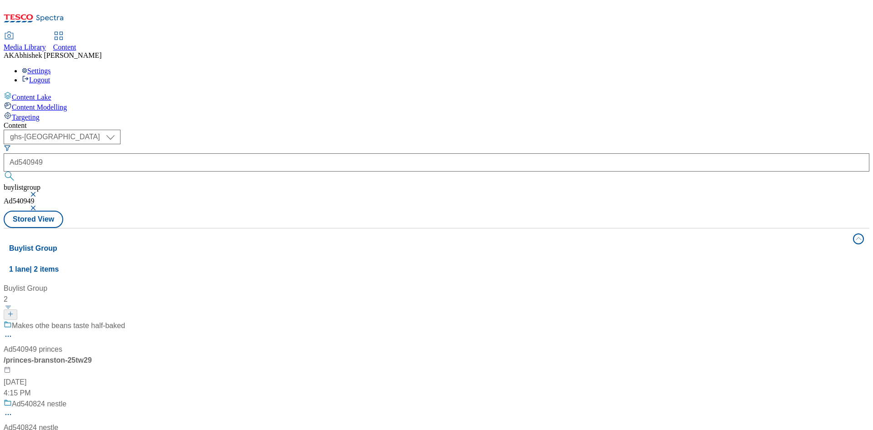
click at [125, 320] on div "Makes othe beans taste half-baked" at bounding box center [64, 332] width 121 height 24
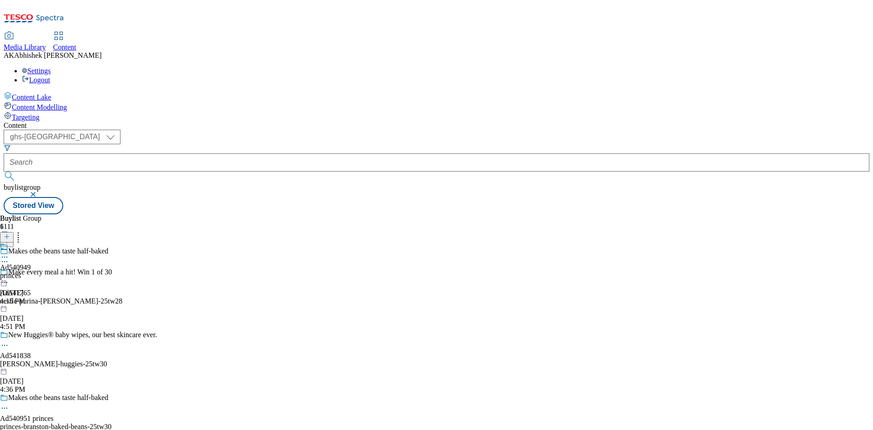
click at [5, 261] on circle at bounding box center [4, 261] width 1 height 1
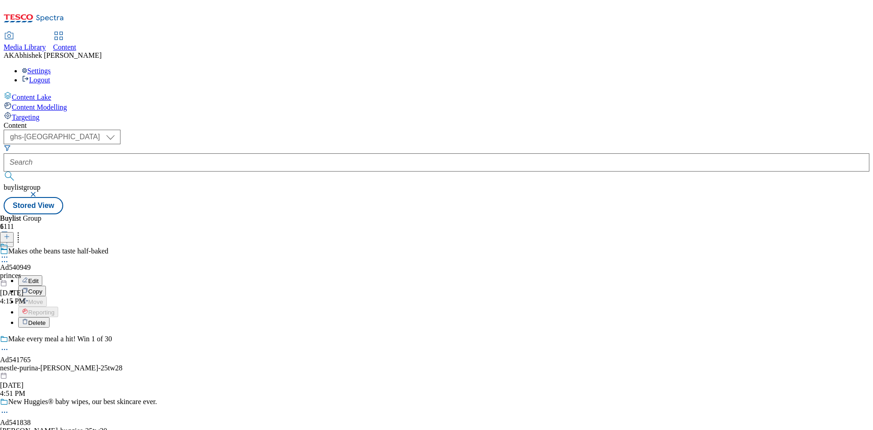
click at [42, 275] on button "Edit" at bounding box center [30, 280] width 24 height 10
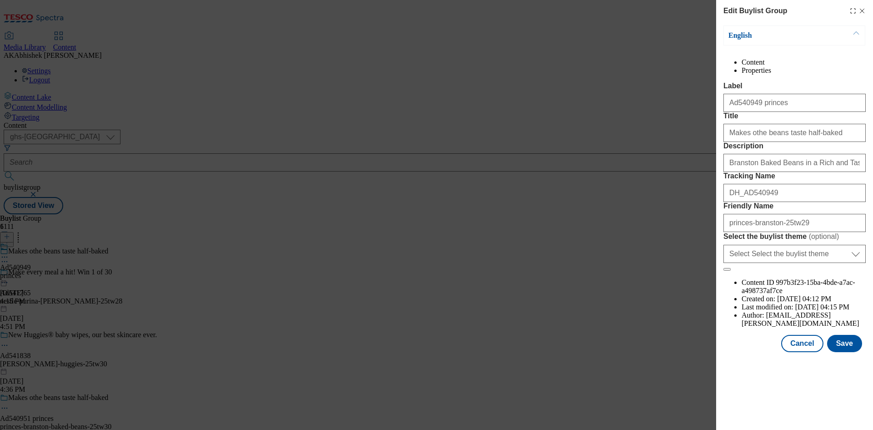
scroll to position [185, 0]
click at [847, 352] on button "Save" at bounding box center [844, 343] width 35 height 17
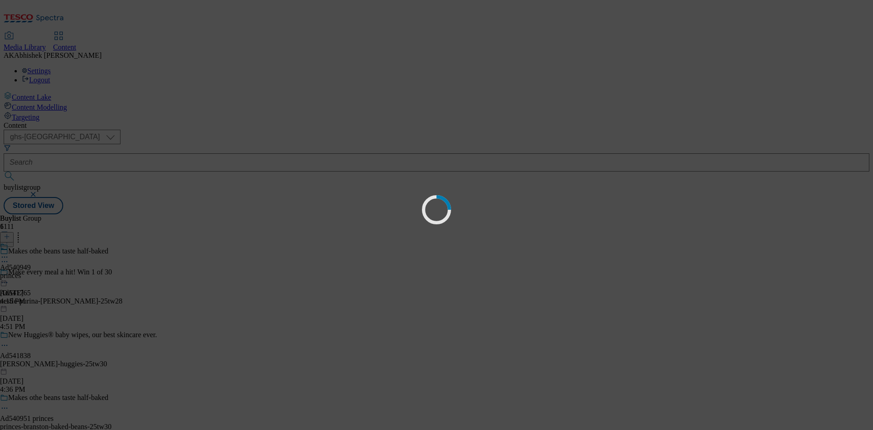
scroll to position [0, 0]
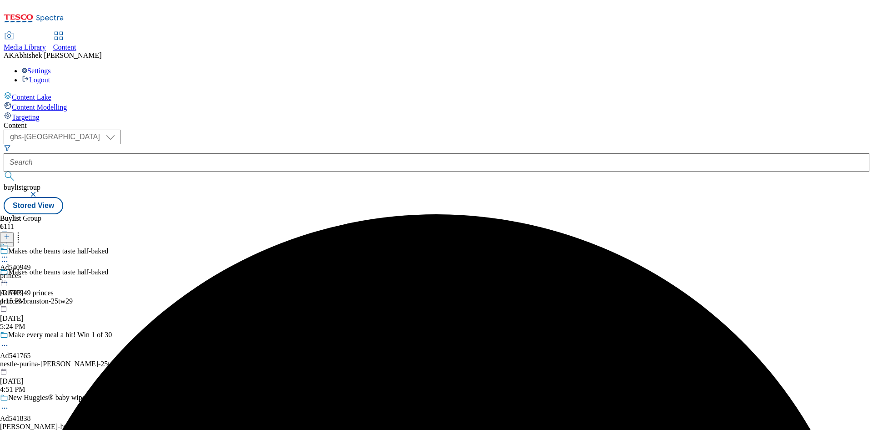
click at [9, 252] on icon at bounding box center [4, 256] width 9 height 9
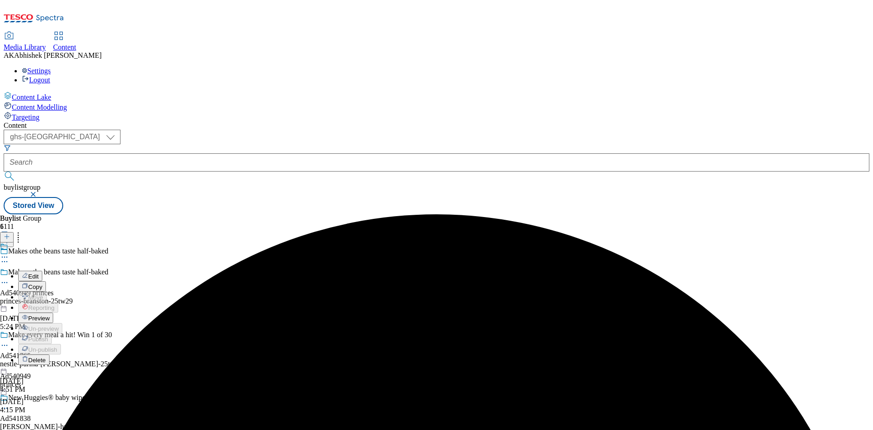
click at [39, 273] on span "Edit" at bounding box center [33, 276] width 10 height 7
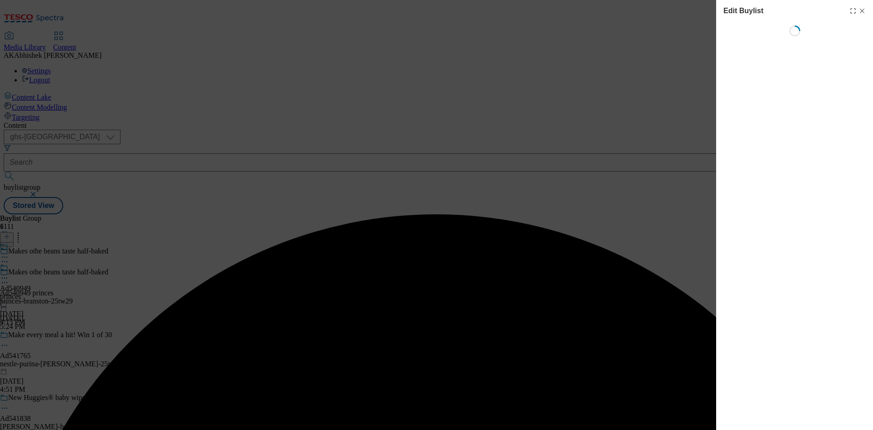
select select "tactical"
select select "supplier funded short term 1-3 weeks"
select select "dunnhumby"
select select "Banner"
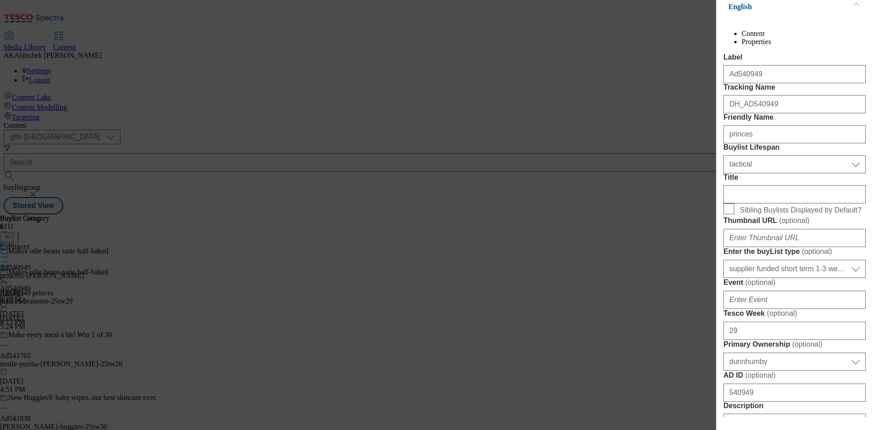
scroll to position [136, 0]
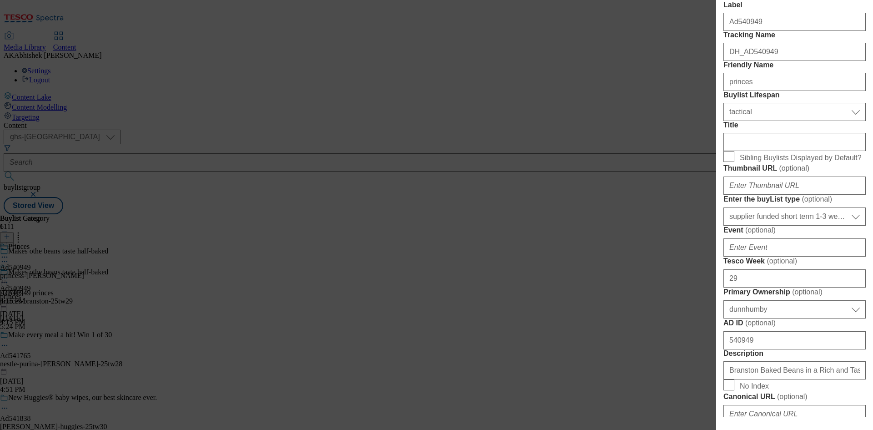
click at [676, 101] on div "Edit Buylist Tags 1 tags selected buylist English Content Properties Label Ad54…" at bounding box center [436, 215] width 873 height 430
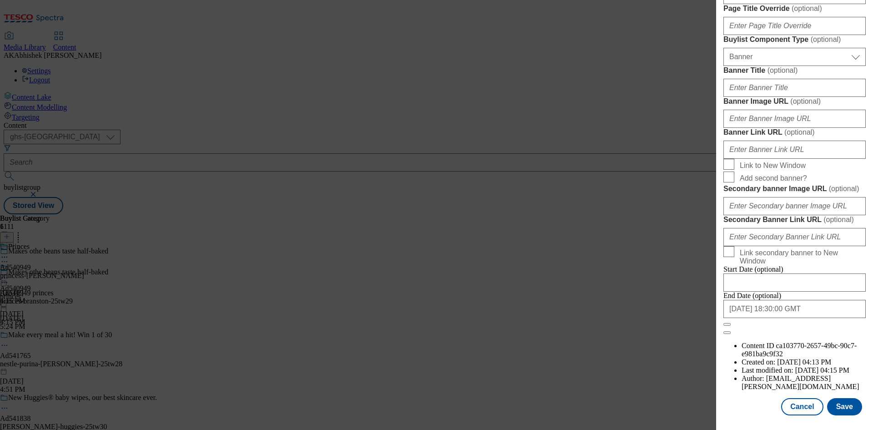
scroll to position [893, 0]
click at [812, 318] on input "[DATE] 18:30:00 GMT" at bounding box center [795, 309] width 142 height 18
select select "2025"
select select "November"
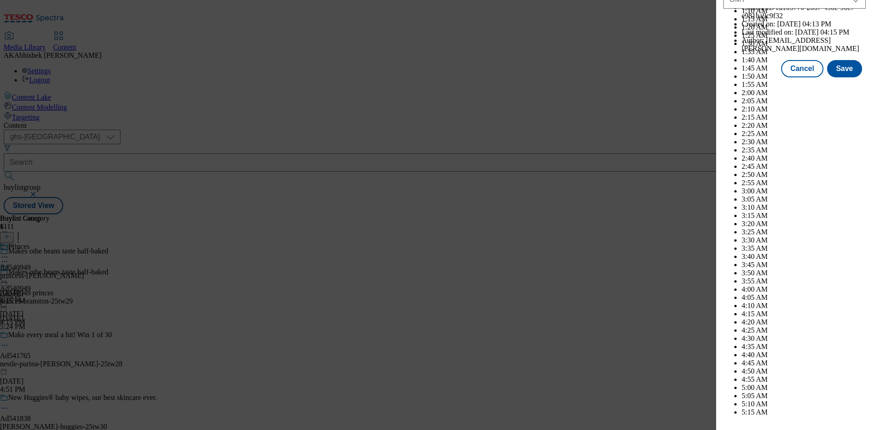
scroll to position [3731, 0]
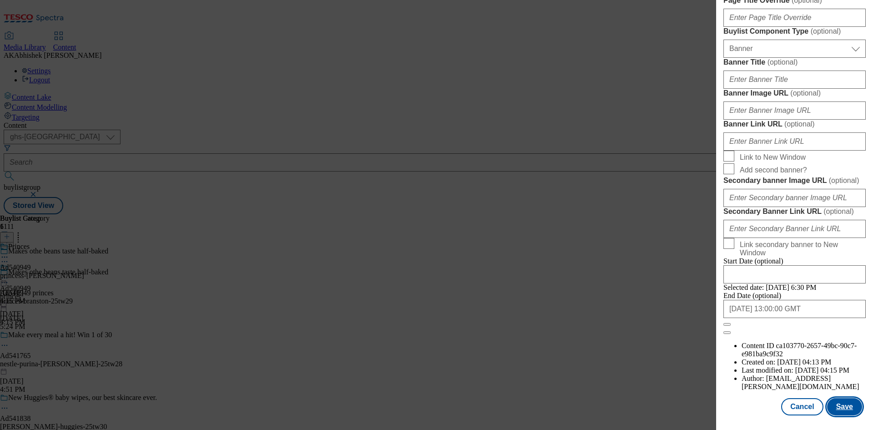
click at [851, 408] on button "Save" at bounding box center [844, 406] width 35 height 17
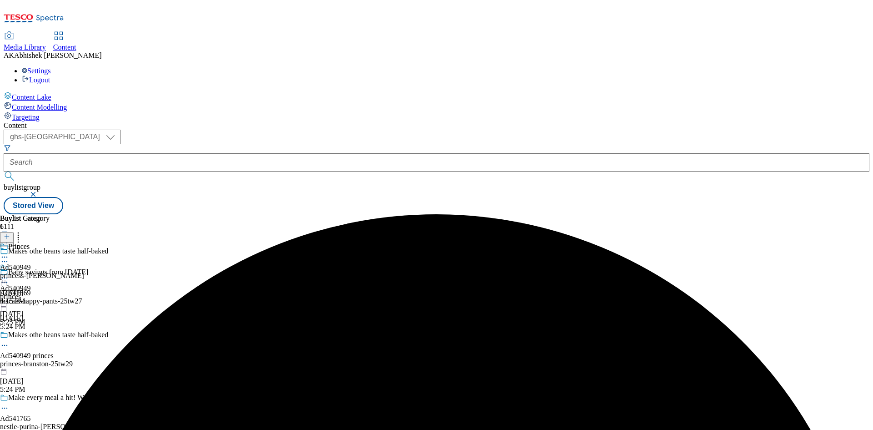
click at [9, 252] on icon at bounding box center [4, 256] width 9 height 9
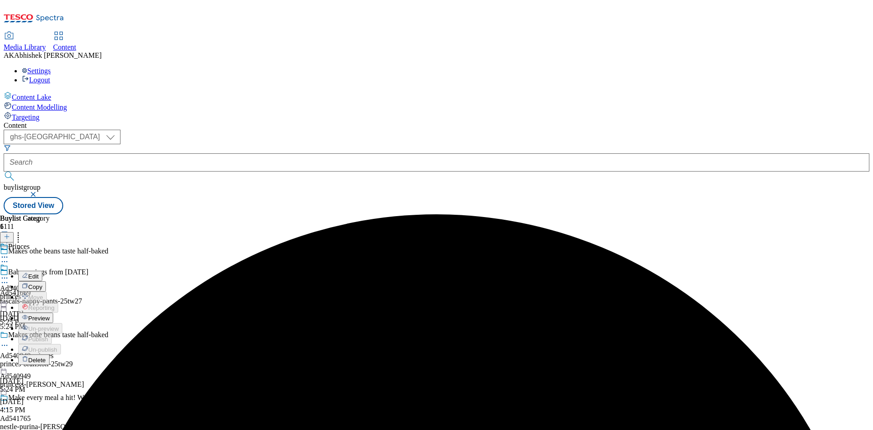
click at [42, 271] on button "Edit" at bounding box center [30, 276] width 24 height 10
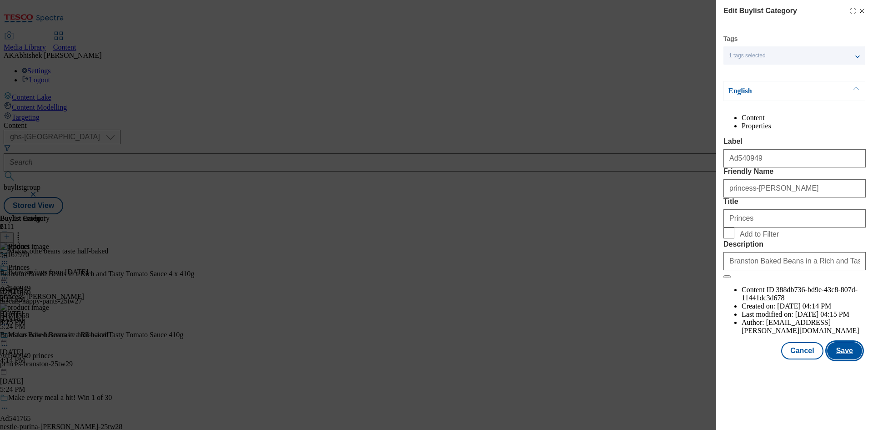
click at [845, 359] on button "Save" at bounding box center [844, 350] width 35 height 17
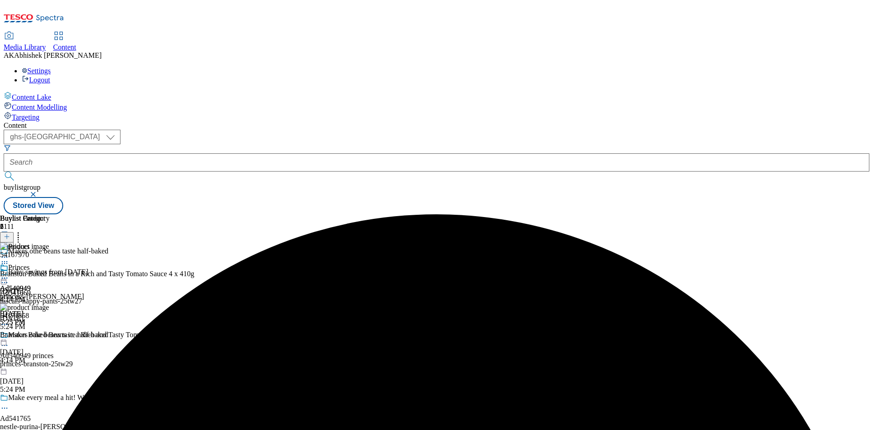
click at [9, 273] on icon at bounding box center [4, 277] width 9 height 9
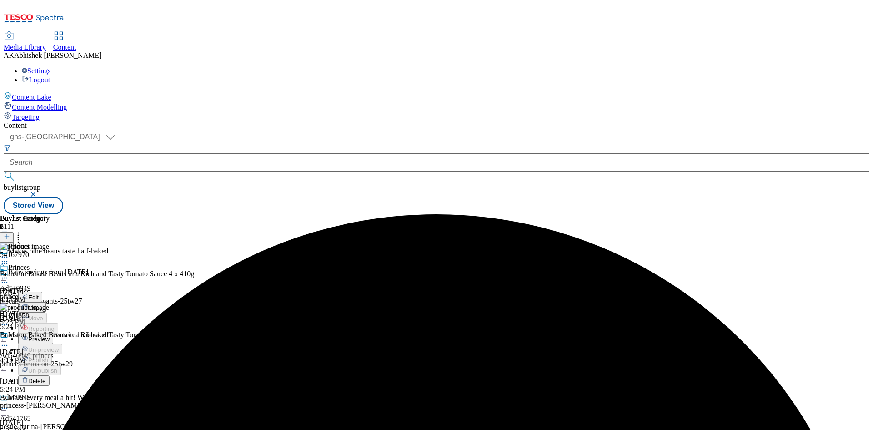
click at [50, 336] on span "Preview" at bounding box center [38, 339] width 21 height 7
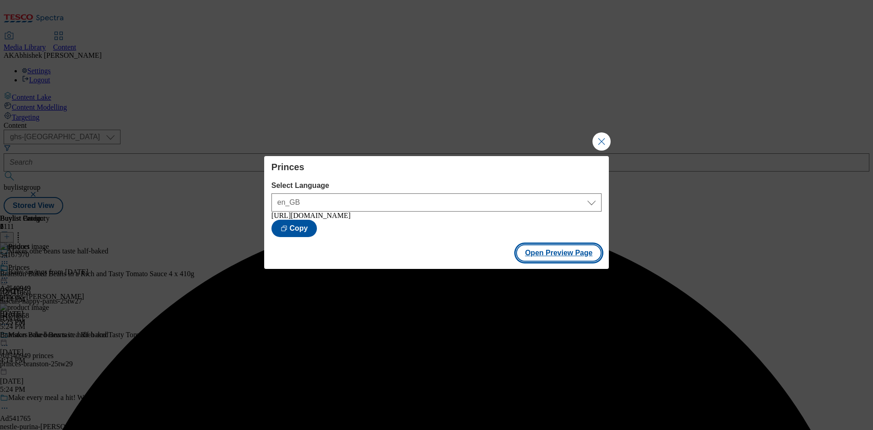
click at [571, 257] on button "Open Preview Page" at bounding box center [559, 252] width 86 height 17
click at [601, 140] on button "Close Modal" at bounding box center [602, 141] width 18 height 18
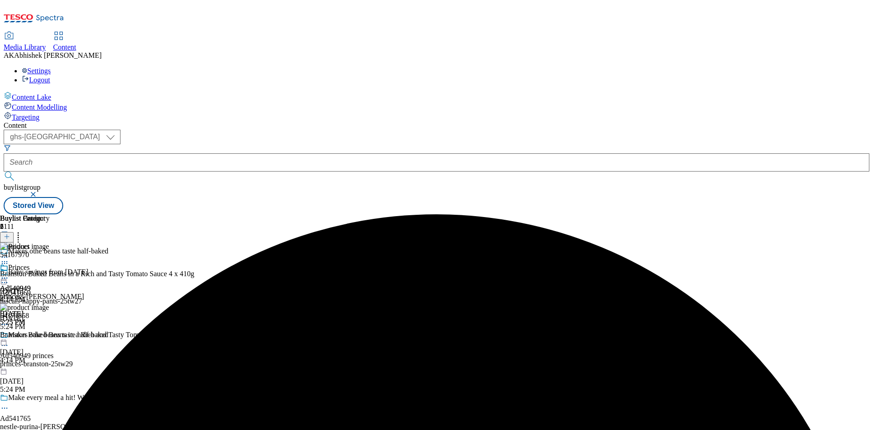
click at [5, 277] on circle at bounding box center [4, 277] width 1 height 1
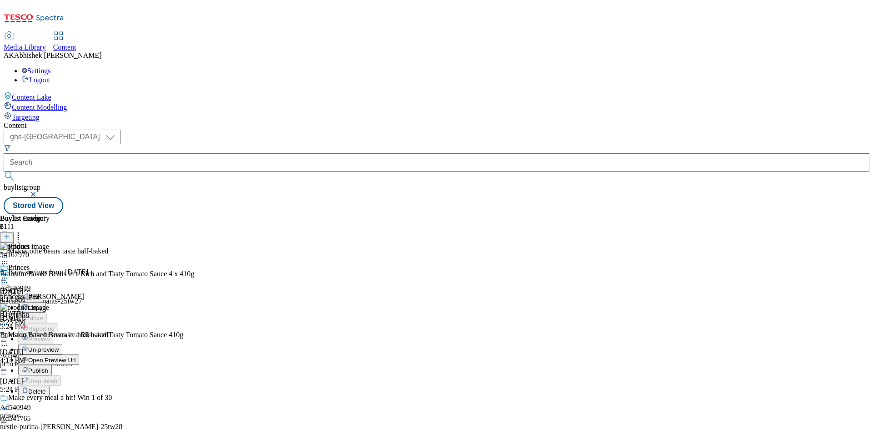
click at [48, 367] on span "Publish" at bounding box center [38, 370] width 20 height 7
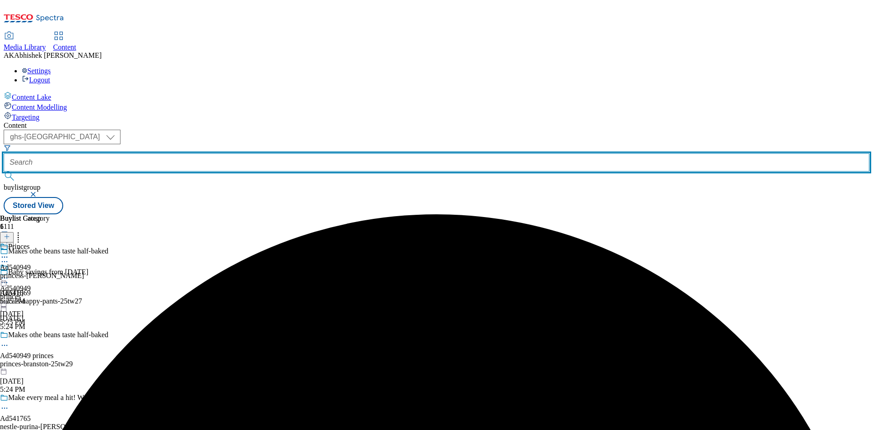
click at [238, 153] on input "text" at bounding box center [437, 162] width 866 height 18
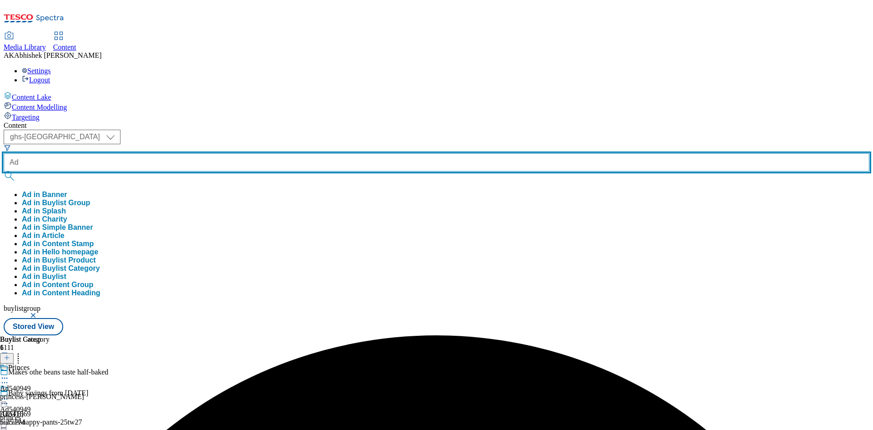
paste input "540951"
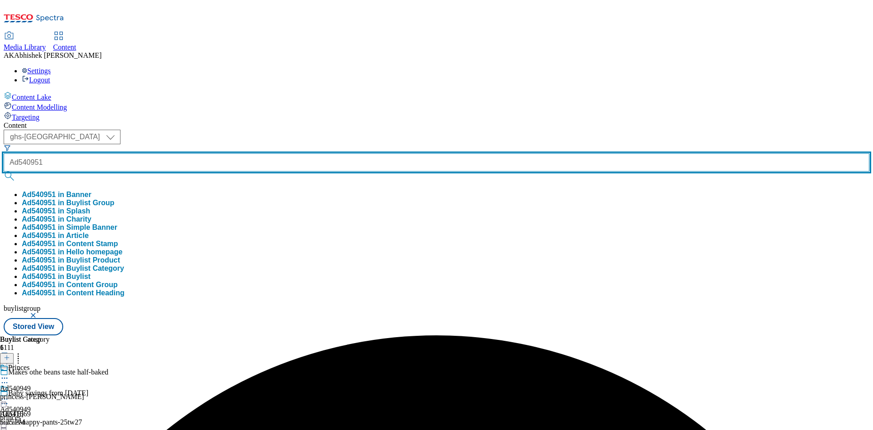
type input "Ad540951"
click at [4, 171] on button "submit" at bounding box center [10, 175] width 13 height 9
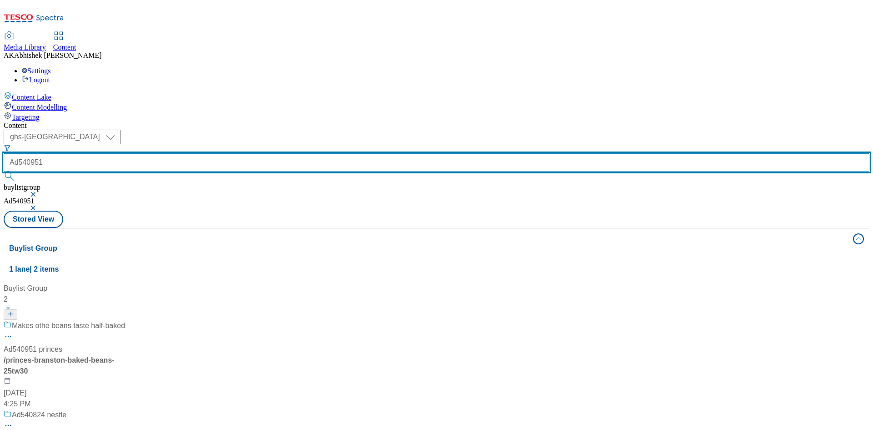
drag, startPoint x: 229, startPoint y: 71, endPoint x: 174, endPoint y: 63, distance: 55.3
click at [174, 130] on div "( optional ) ghs-roi ghs-uk ghs-uk Ad540951 buylistgroup Ad540951" at bounding box center [437, 170] width 866 height 81
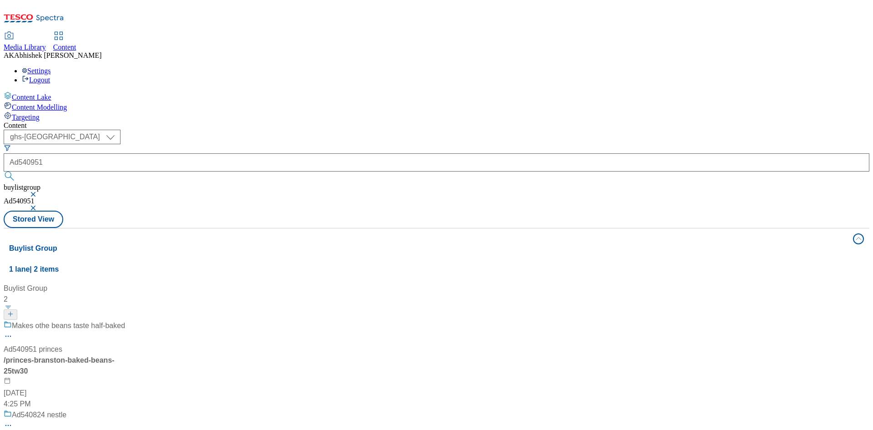
click at [125, 320] on div "Makes othe beans taste half-baked" at bounding box center [64, 332] width 121 height 24
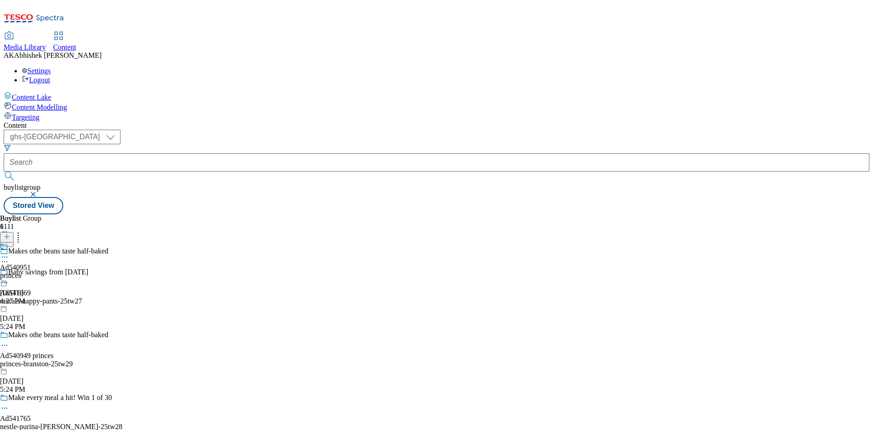
click at [9, 257] on icon at bounding box center [4, 261] width 9 height 9
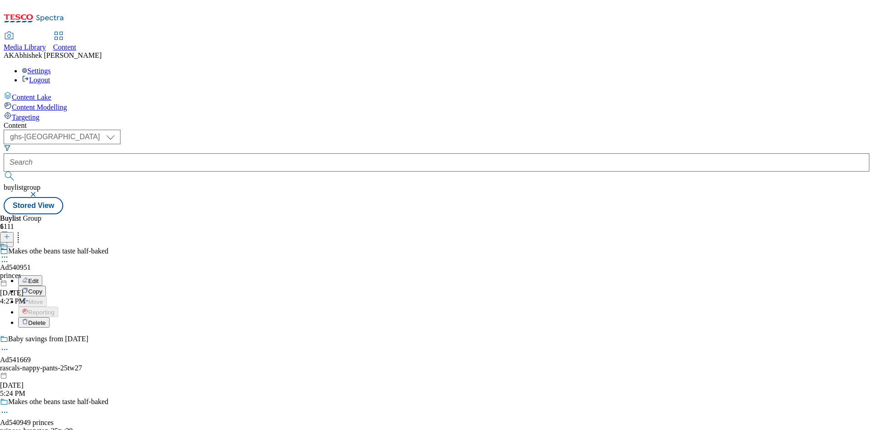
click at [39, 277] on span "Edit" at bounding box center [33, 280] width 10 height 7
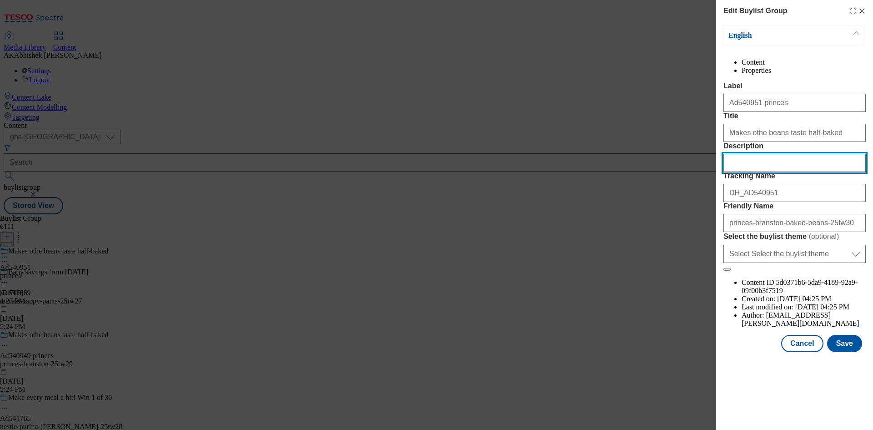
click at [776, 172] on input "Description" at bounding box center [795, 163] width 142 height 18
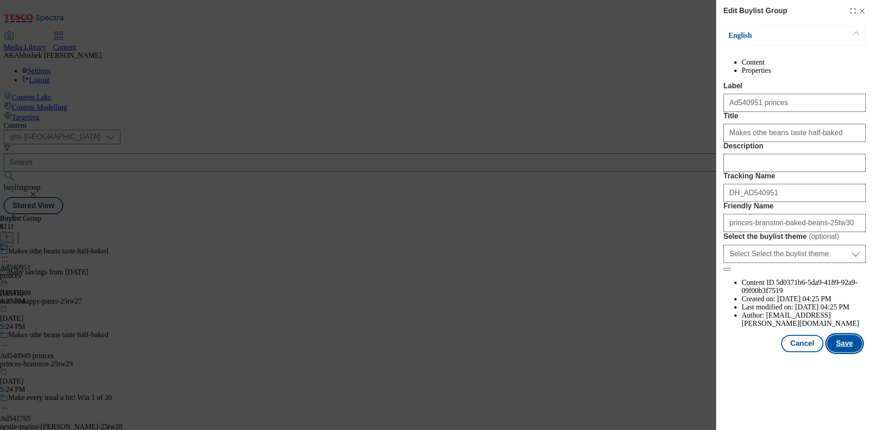
click at [840, 352] on button "Save" at bounding box center [844, 343] width 35 height 17
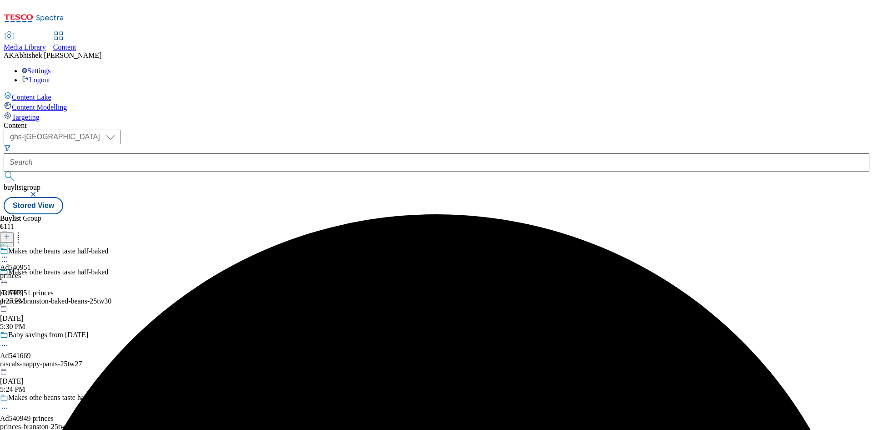
click at [9, 252] on icon at bounding box center [4, 256] width 9 height 9
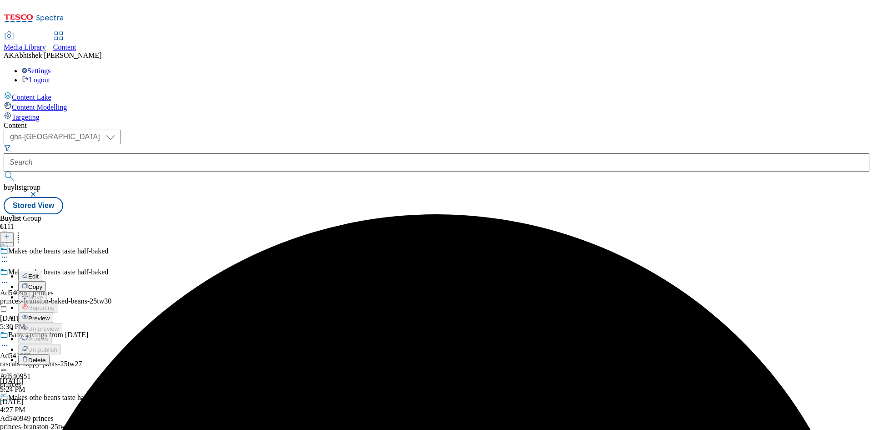
click at [39, 273] on span "Edit" at bounding box center [33, 276] width 10 height 7
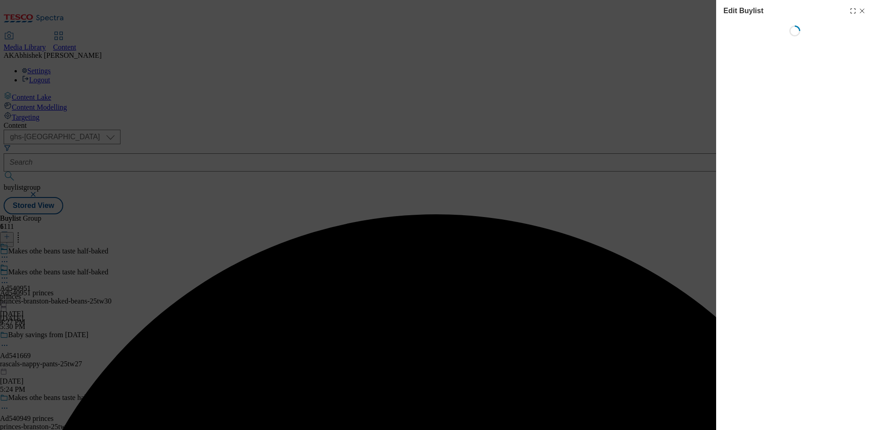
select select "tactical"
select select "supplier funded short term 1-3 weeks"
select select "dunnhumby"
select select "Banner"
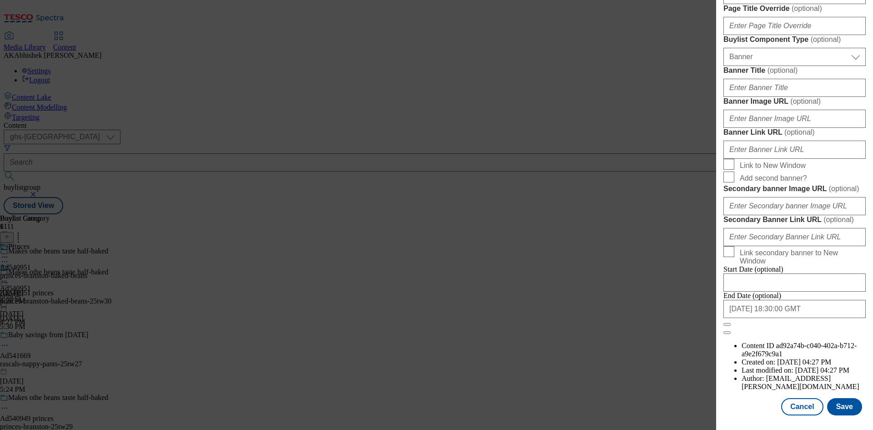
scroll to position [893, 0]
click at [824, 318] on input "[DATE] 18:30:00 GMT" at bounding box center [795, 309] width 142 height 18
select select "2025"
select select "November"
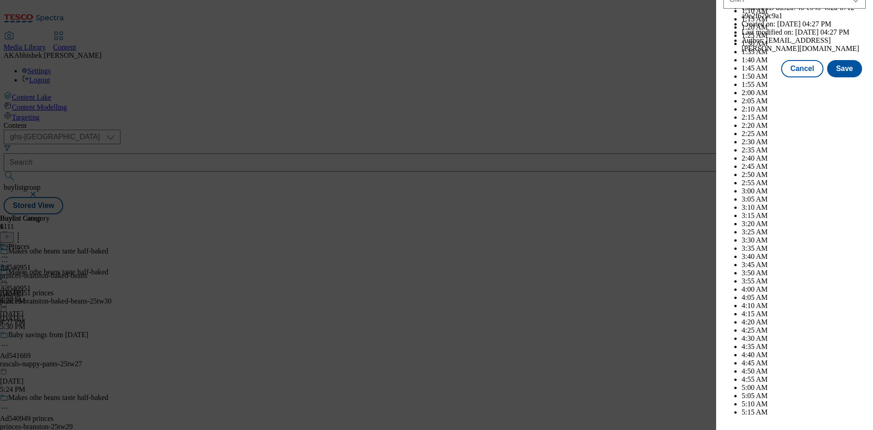
scroll to position [3731, 0]
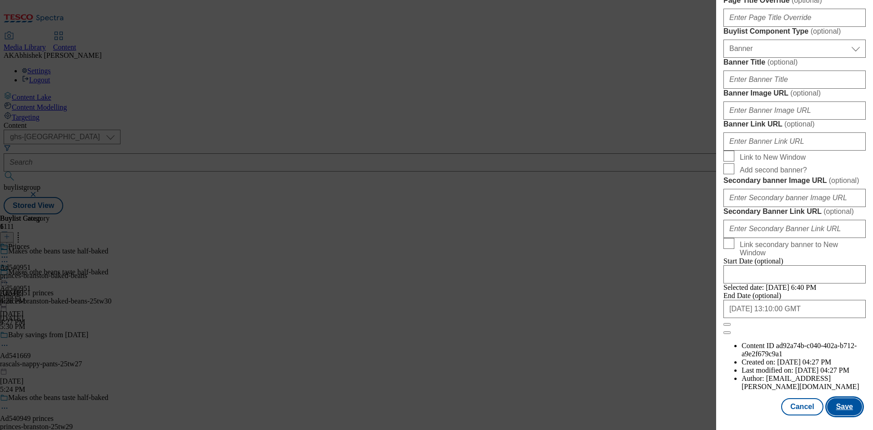
click at [838, 408] on button "Save" at bounding box center [844, 406] width 35 height 17
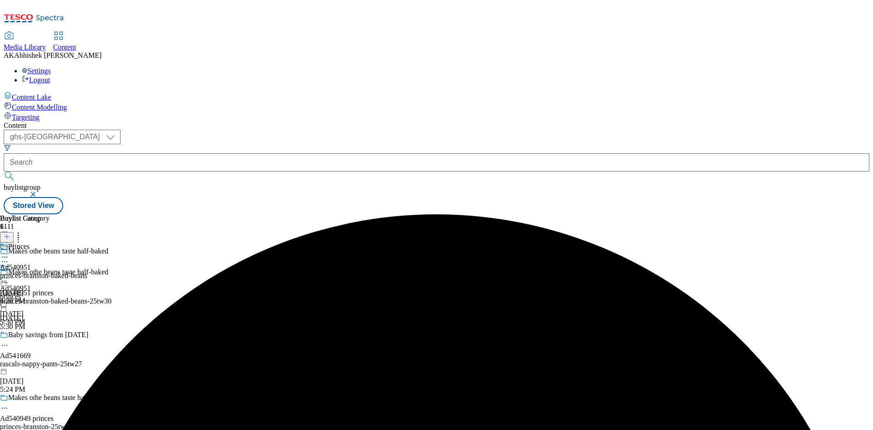
click at [87, 252] on div at bounding box center [43, 257] width 87 height 11
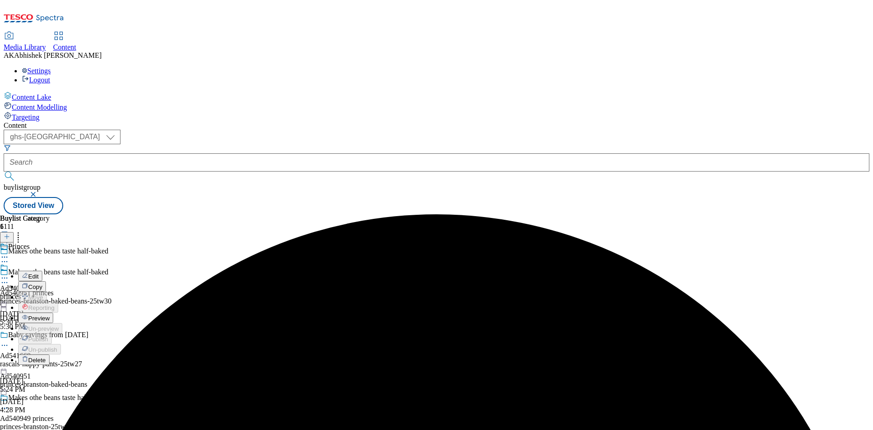
click at [39, 273] on span "Edit" at bounding box center [33, 276] width 10 height 7
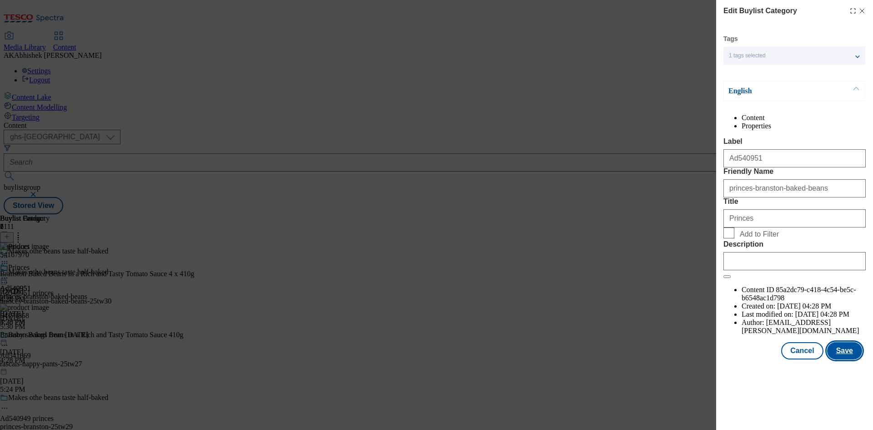
click at [853, 359] on button "Save" at bounding box center [844, 350] width 35 height 17
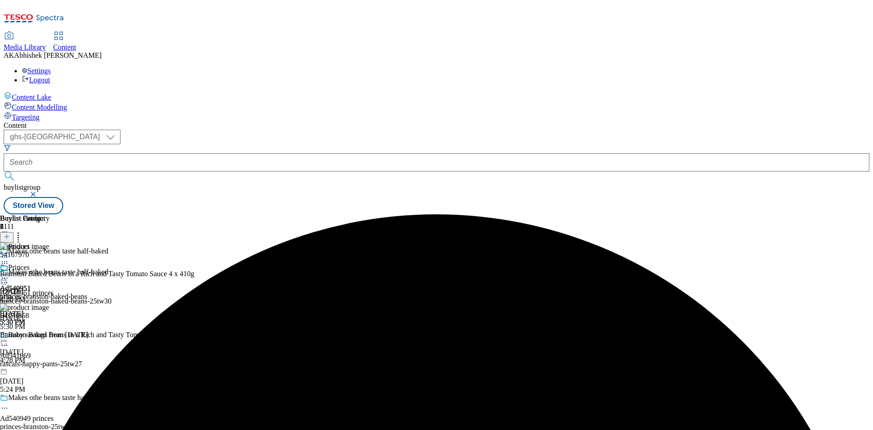
click at [9, 273] on icon at bounding box center [4, 277] width 9 height 9
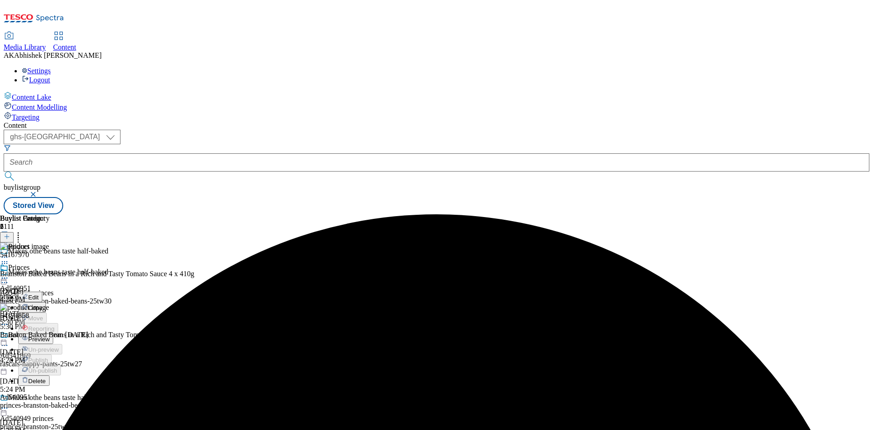
click at [50, 336] on span "Preview" at bounding box center [38, 339] width 21 height 7
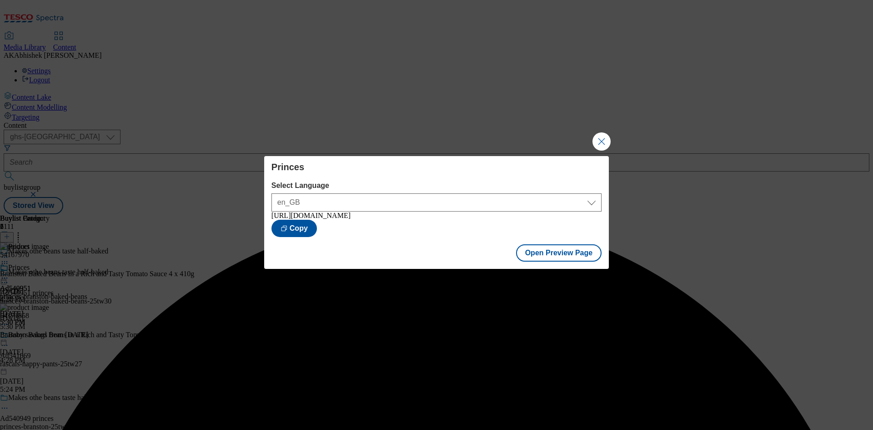
click at [543, 267] on div "Open Preview Page" at bounding box center [436, 254] width 345 height 30
click at [540, 260] on button "Open Preview Page" at bounding box center [559, 252] width 86 height 17
click at [602, 135] on button "Close Modal" at bounding box center [602, 141] width 18 height 18
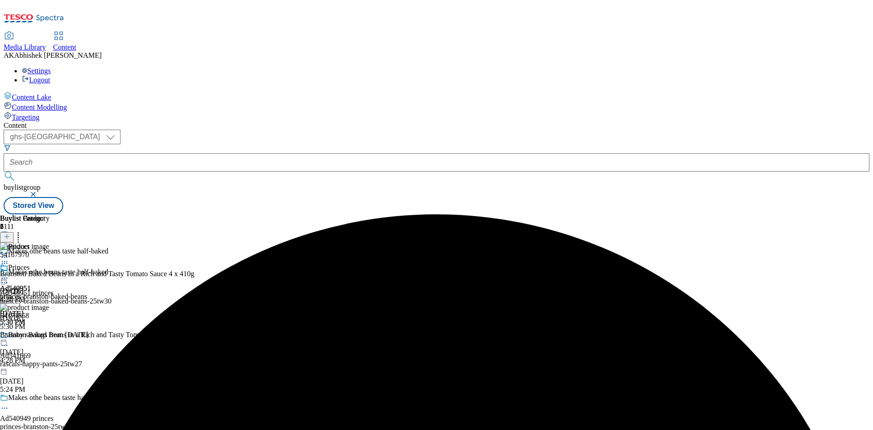
click at [9, 278] on icon at bounding box center [4, 282] width 9 height 9
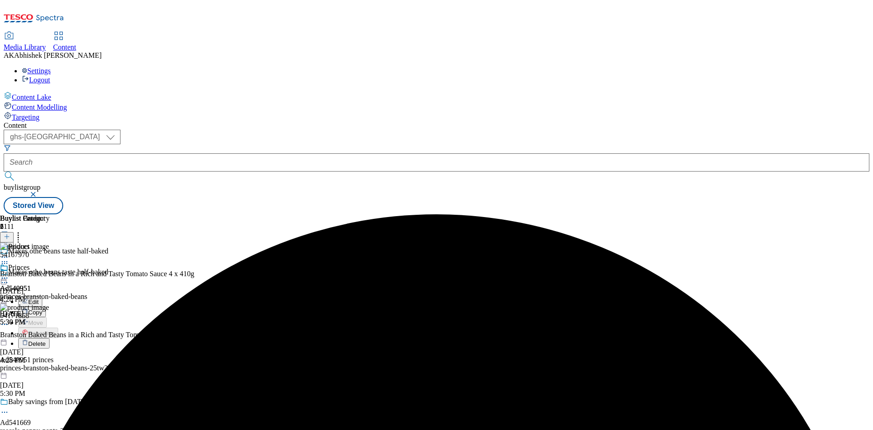
click at [39, 298] on span "Edit" at bounding box center [33, 301] width 10 height 7
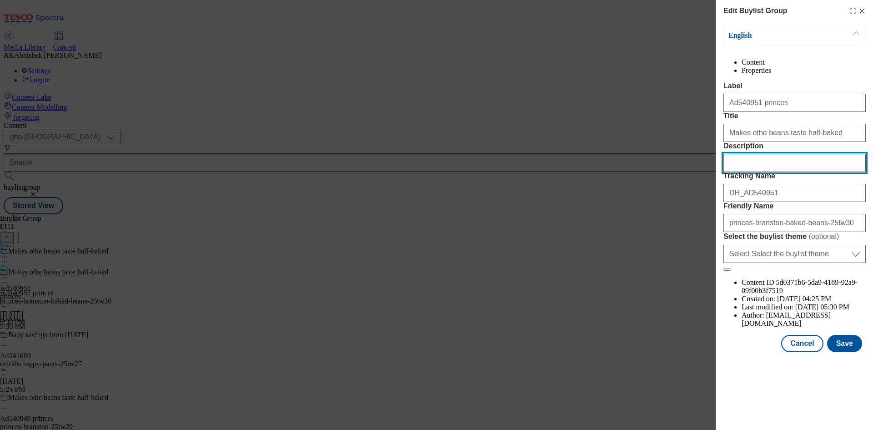
click at [758, 172] on input "Description" at bounding box center [795, 163] width 142 height 18
paste input "Branston Baked Beans In Tomato Sauce 4 X 410G"
type input "Branston Baked Beans In Tomato Sauce 4 X 410G"
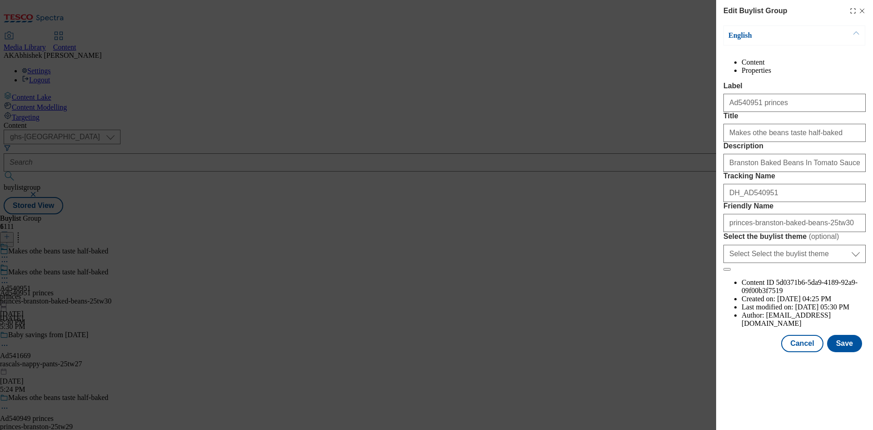
click at [849, 271] on form "Label Ad540951 princes Title Makes othe beans taste half-baked Description Bran…" at bounding box center [795, 176] width 142 height 189
click at [848, 352] on button "Save" at bounding box center [844, 343] width 35 height 17
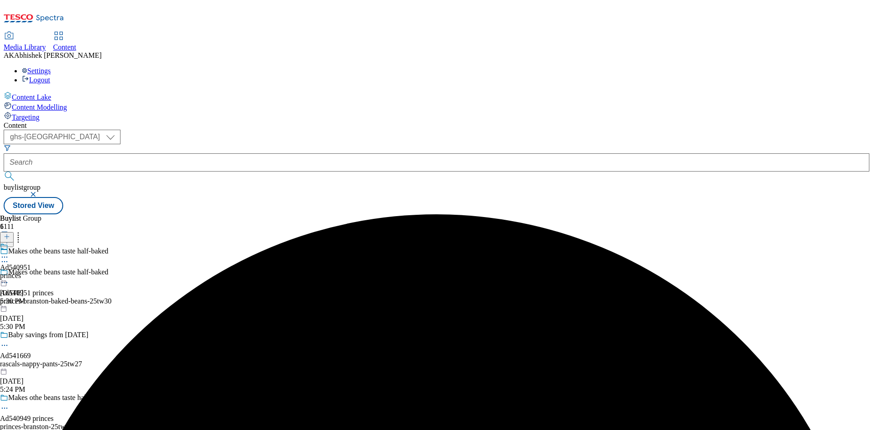
click at [9, 252] on icon at bounding box center [4, 256] width 9 height 9
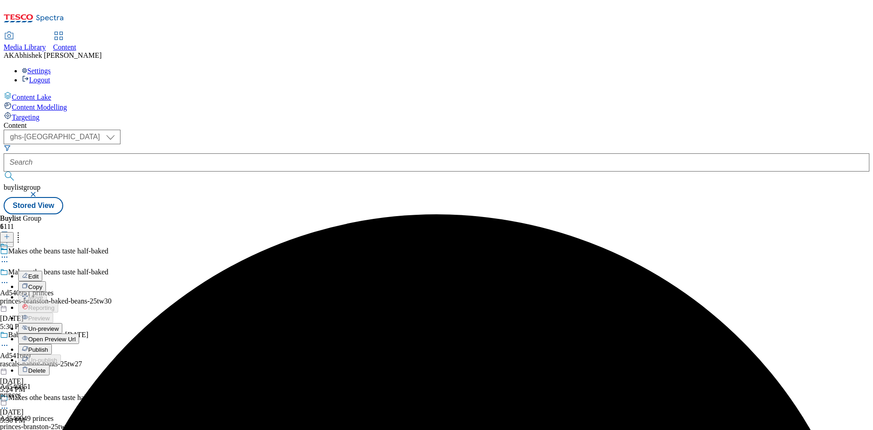
click at [39, 273] on span "Edit" at bounding box center [33, 276] width 10 height 7
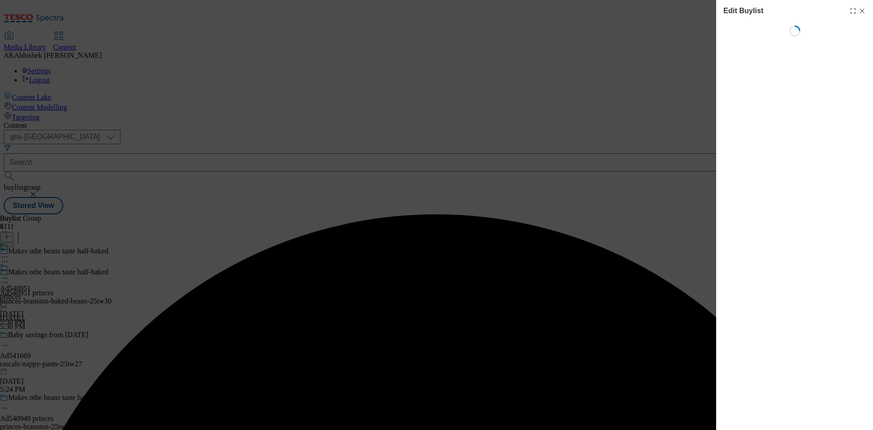
select select "tactical"
select select "supplier funded short term 1-3 weeks"
select select "dunnhumby"
select select "Banner"
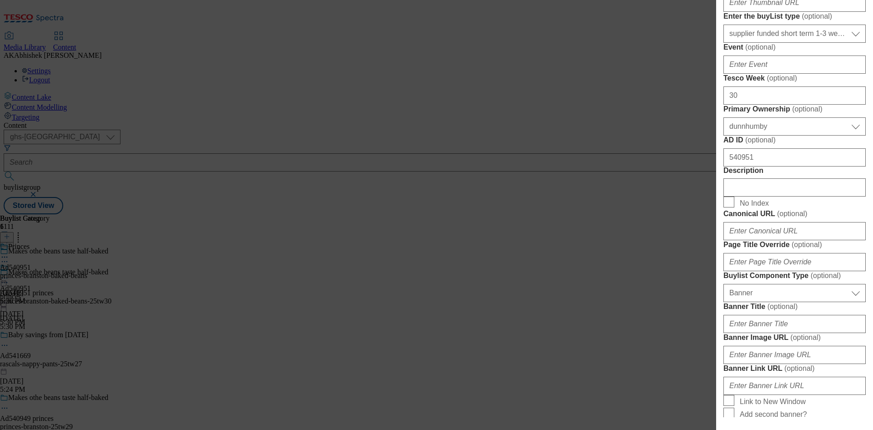
scroll to position [409, 0]
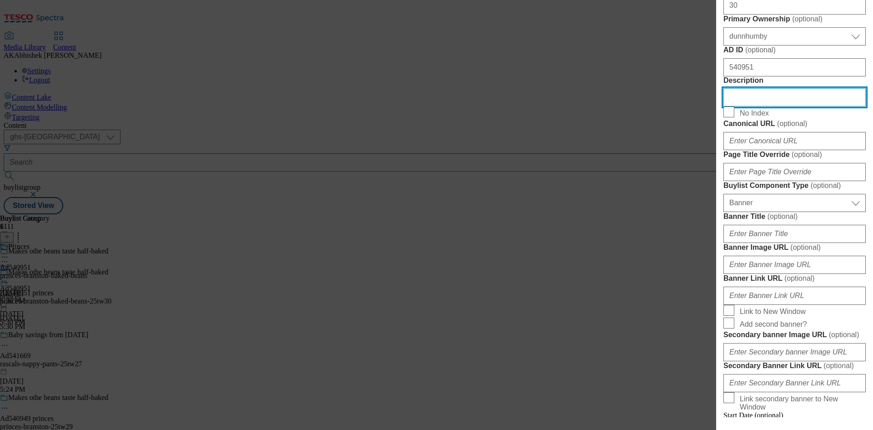
click at [758, 106] on input "Description" at bounding box center [795, 97] width 142 height 18
paste input "Branston Baked Beans In Tomato Sauce 4 X 410G"
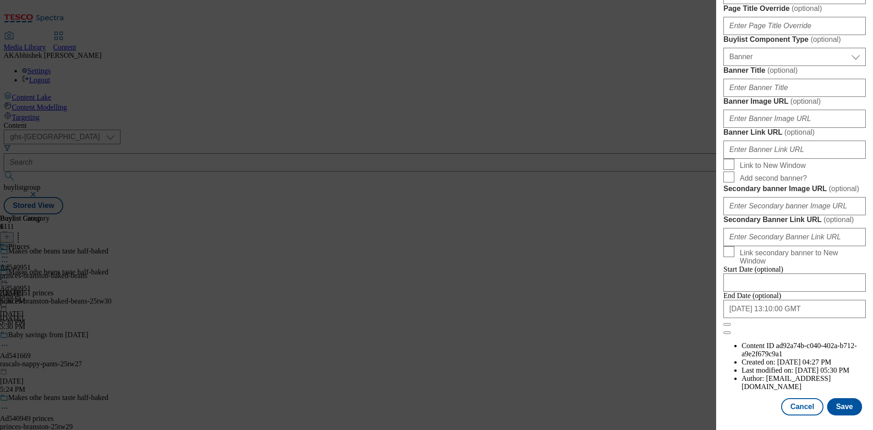
scroll to position [893, 0]
type input "Branston Baked Beans In Tomato Sauce 4 X 410G"
click at [832, 405] on button "Save" at bounding box center [844, 406] width 35 height 17
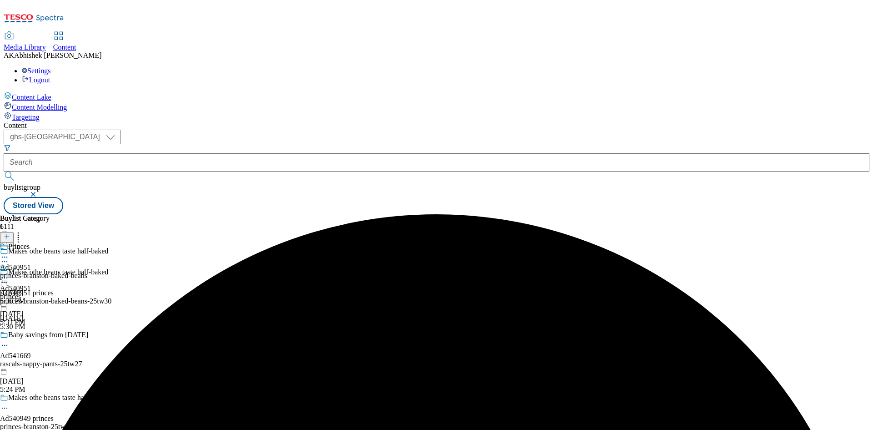
click at [9, 252] on icon at bounding box center [4, 256] width 9 height 9
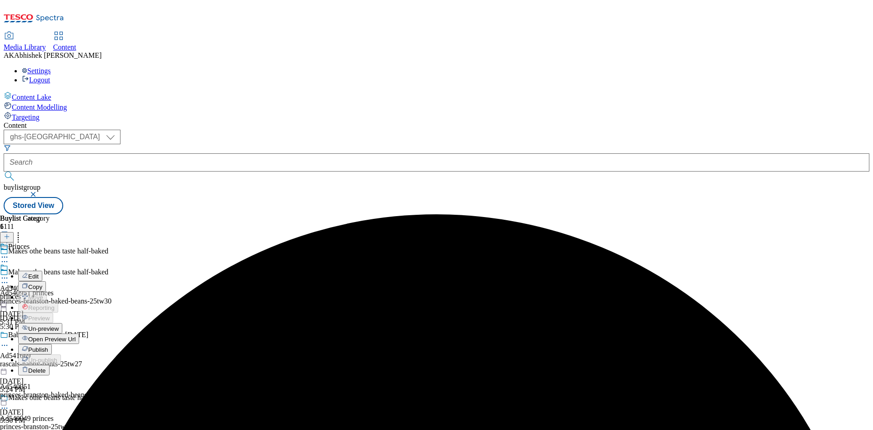
click at [39, 273] on span "Edit" at bounding box center [33, 276] width 10 height 7
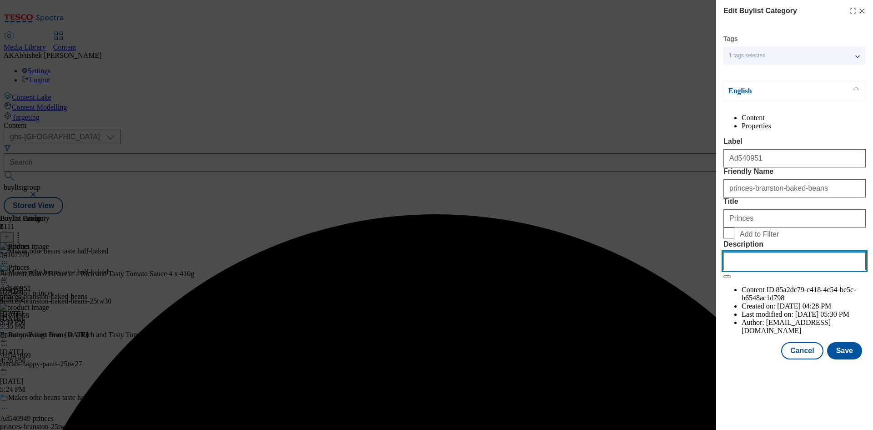
click at [793, 270] on input "Description" at bounding box center [795, 261] width 142 height 18
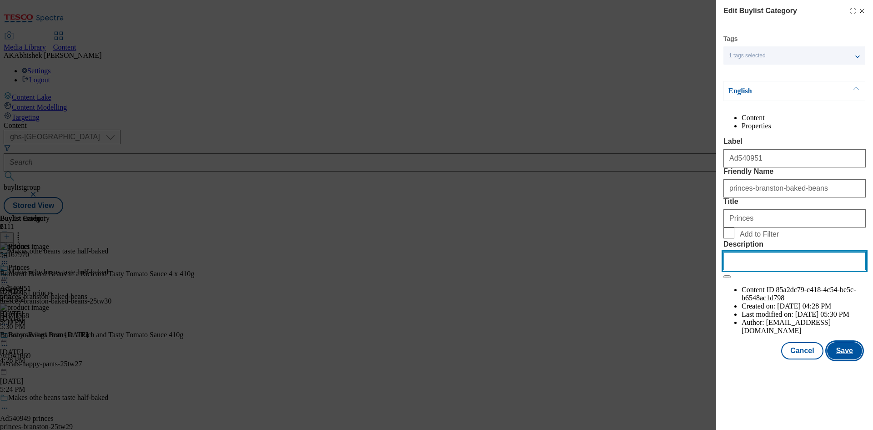
paste input "Branston Baked Beans In Tomato Sauce 4 X 410G"
type input "Branston Baked Beans In Tomato Sauce 4 X 410G"
click at [852, 359] on button "Save" at bounding box center [844, 350] width 35 height 17
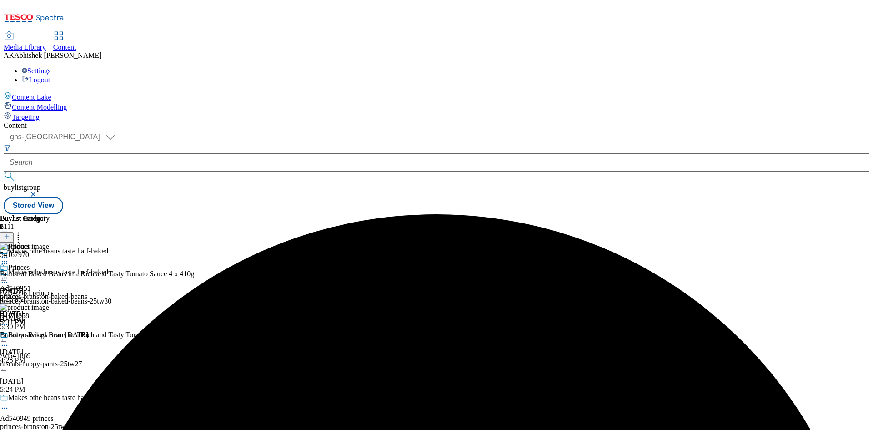
scroll to position [91, 0]
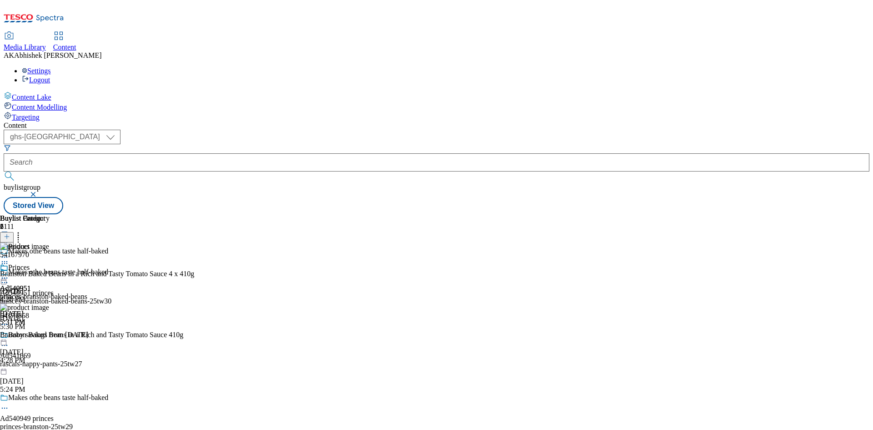
click at [9, 403] on icon at bounding box center [4, 407] width 9 height 9
click at [42, 422] on button "Edit" at bounding box center [30, 427] width 24 height 10
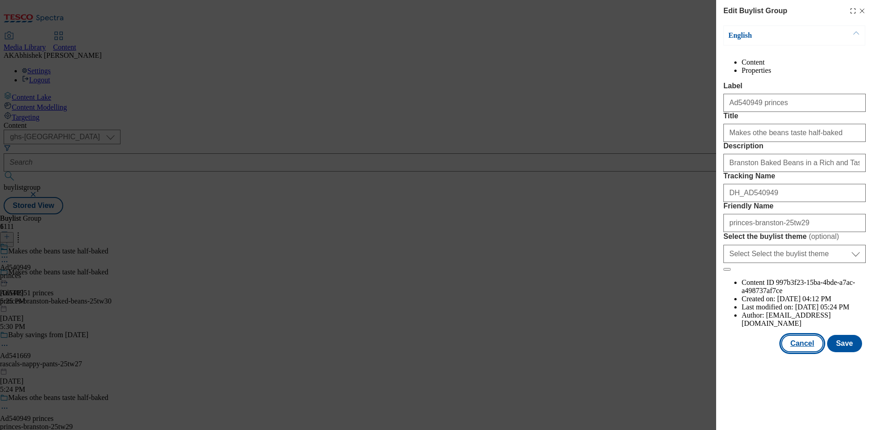
click at [811, 352] on button "Cancel" at bounding box center [802, 343] width 42 height 17
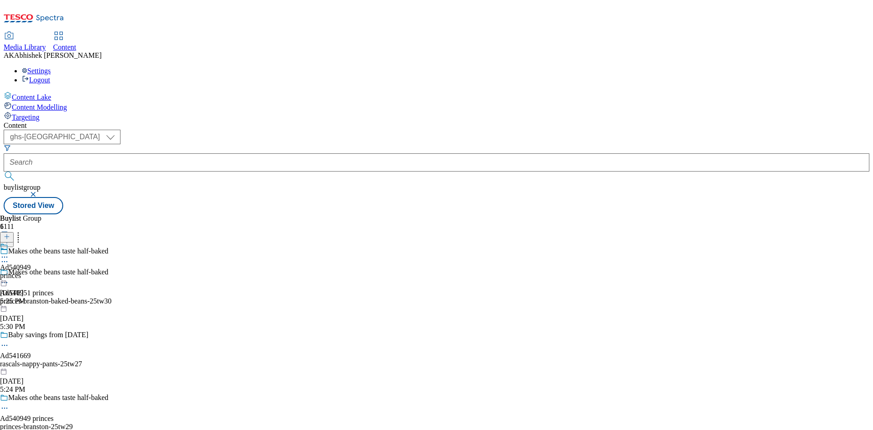
click at [157, 268] on div "Makes othe beans taste half-baked Ad540951 princes princes-branston-baked-beans…" at bounding box center [78, 299] width 157 height 63
click at [31, 272] on div "princes" at bounding box center [15, 276] width 31 height 8
click at [9, 252] on icon at bounding box center [4, 256] width 9 height 9
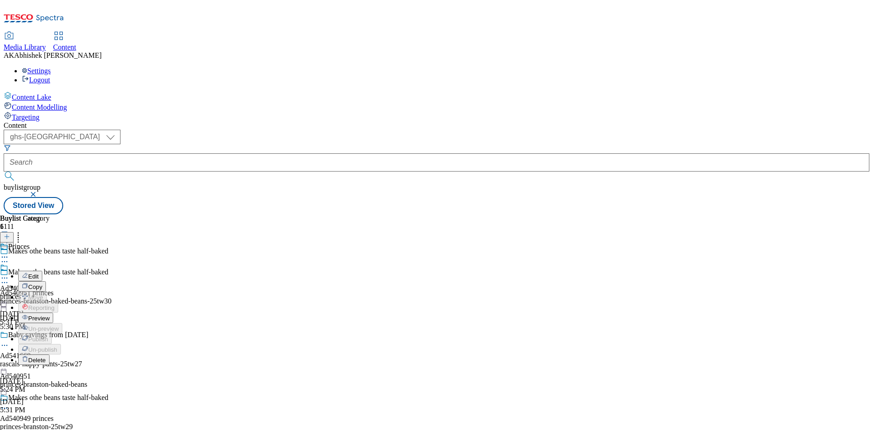
click at [50, 315] on span "Preview" at bounding box center [38, 318] width 21 height 7
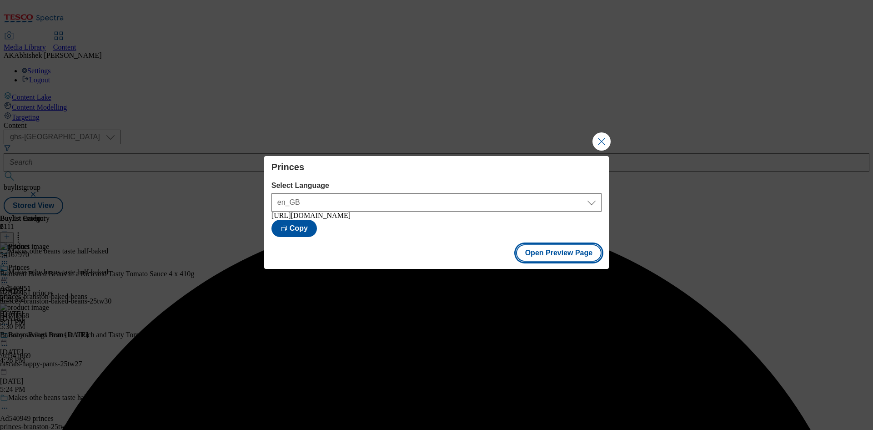
click at [557, 260] on button "Open Preview Page" at bounding box center [559, 252] width 86 height 17
click at [606, 136] on button "Close Modal" at bounding box center [602, 141] width 18 height 18
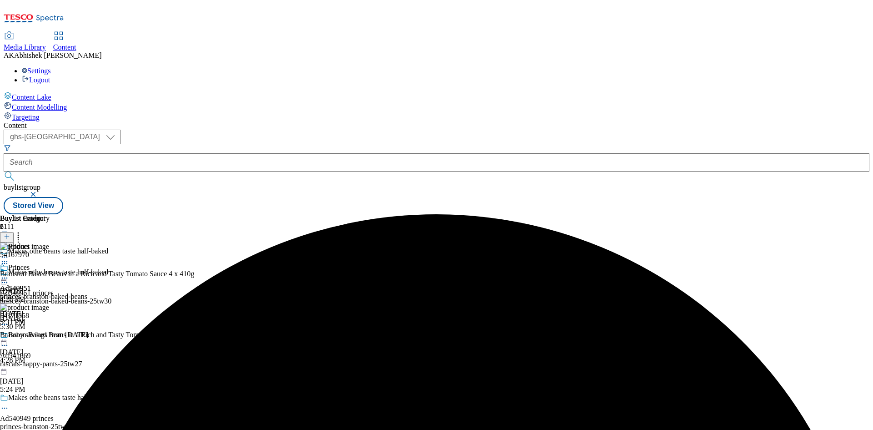
click at [9, 273] on icon at bounding box center [4, 277] width 9 height 9
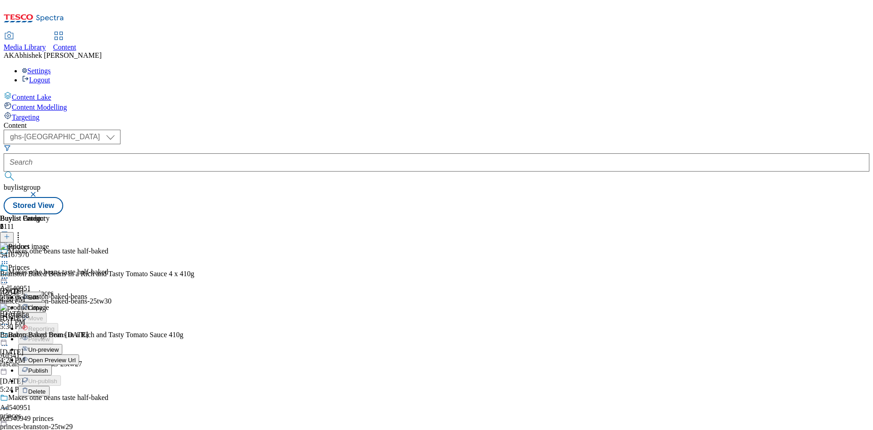
click at [48, 367] on span "Publish" at bounding box center [38, 370] width 20 height 7
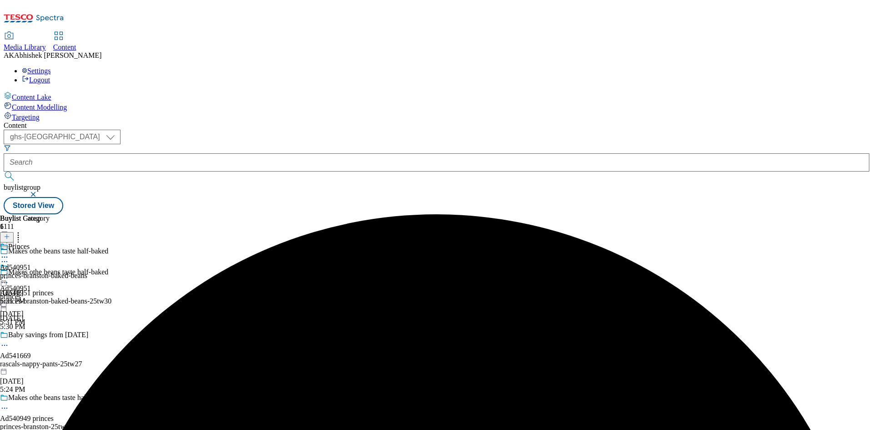
click at [9, 252] on icon at bounding box center [4, 256] width 9 height 9
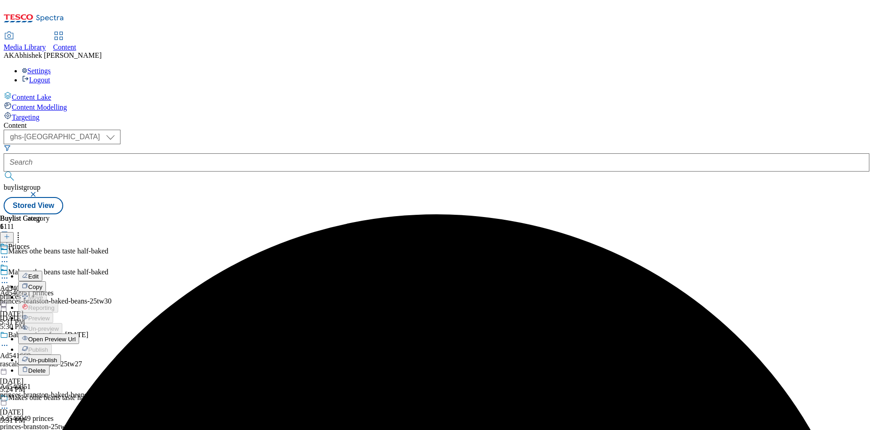
click at [76, 336] on span "Open Preview Url" at bounding box center [51, 339] width 47 height 7
